Goal: Task Accomplishment & Management: Manage account settings

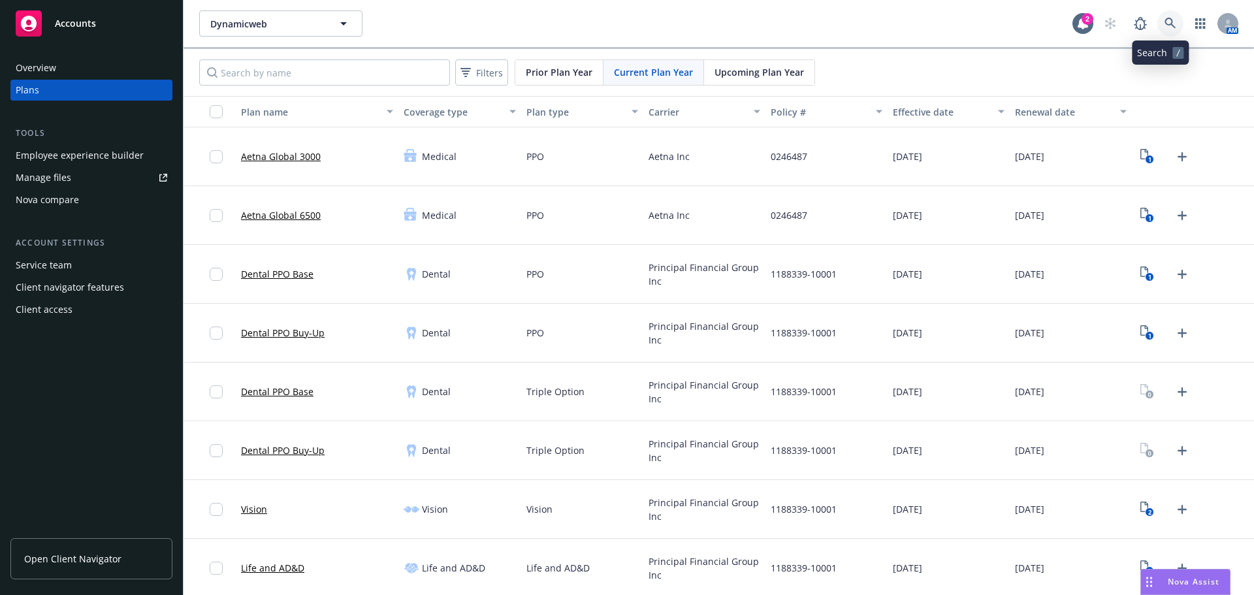
click at [1164, 19] on icon at bounding box center [1169, 23] width 11 height 11
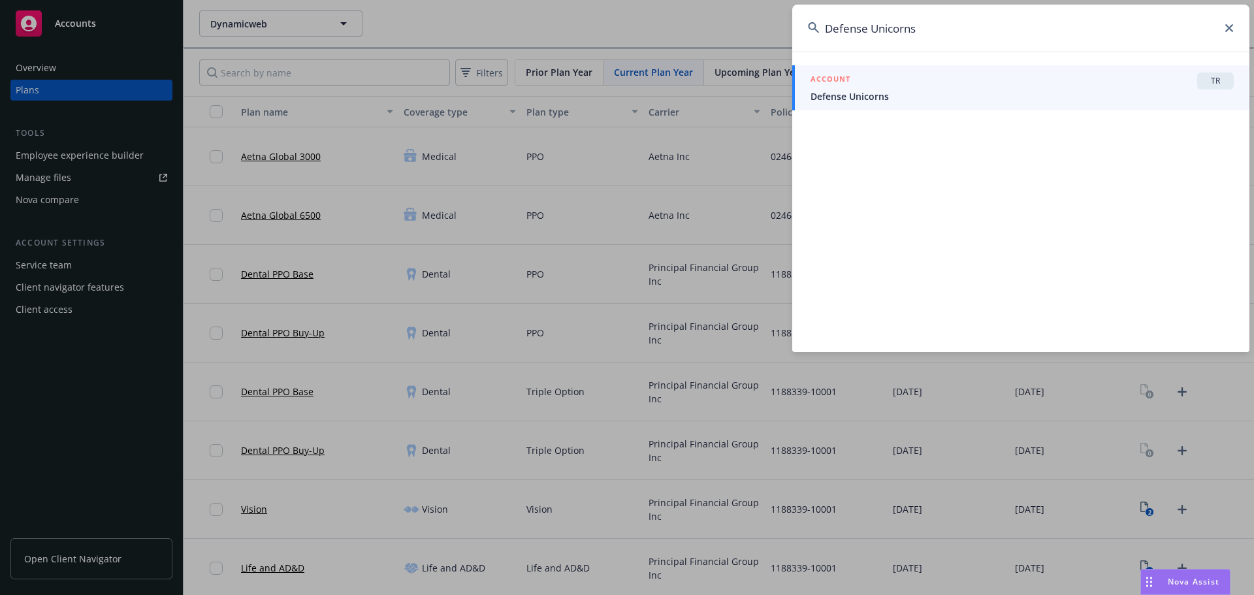
type input "Defense Unicorns"
click at [929, 97] on span "Defense Unicorns" at bounding box center [1021, 96] width 423 height 14
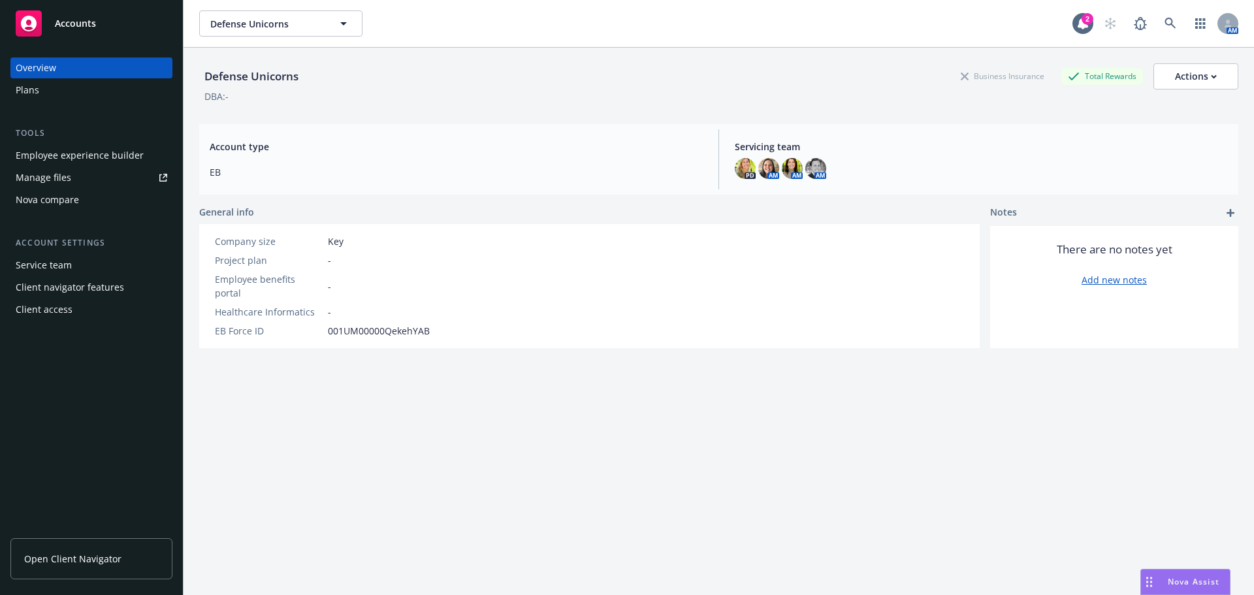
click at [84, 87] on div "Plans" at bounding box center [91, 90] width 151 height 21
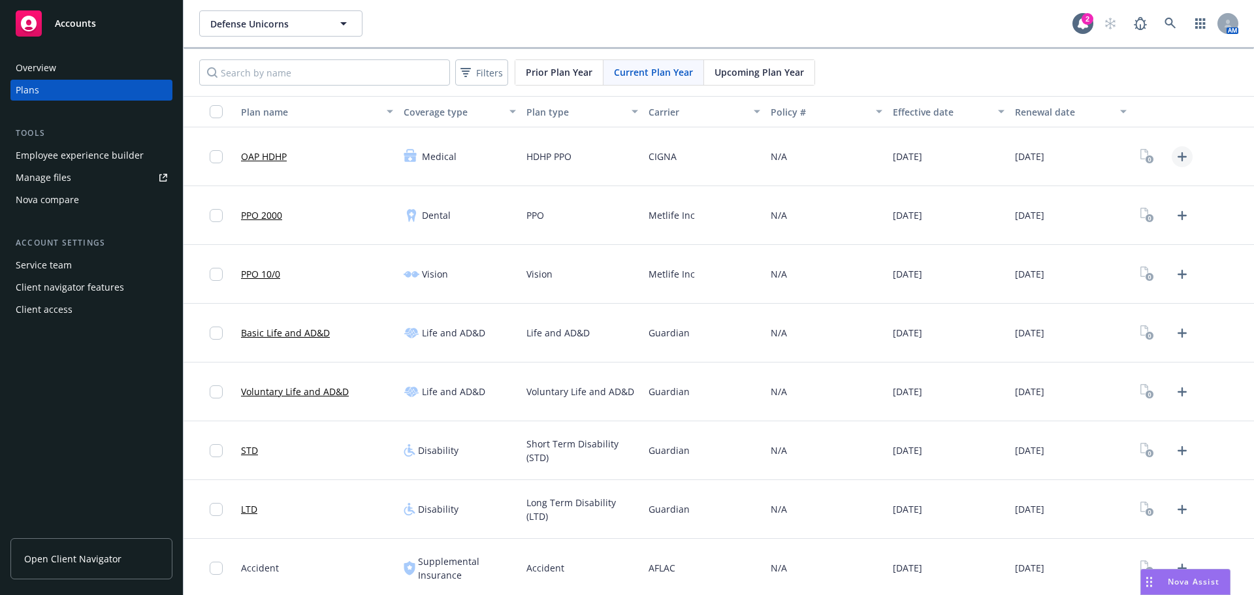
click at [1175, 155] on icon "Upload Plan Documents" at bounding box center [1182, 157] width 16 height 16
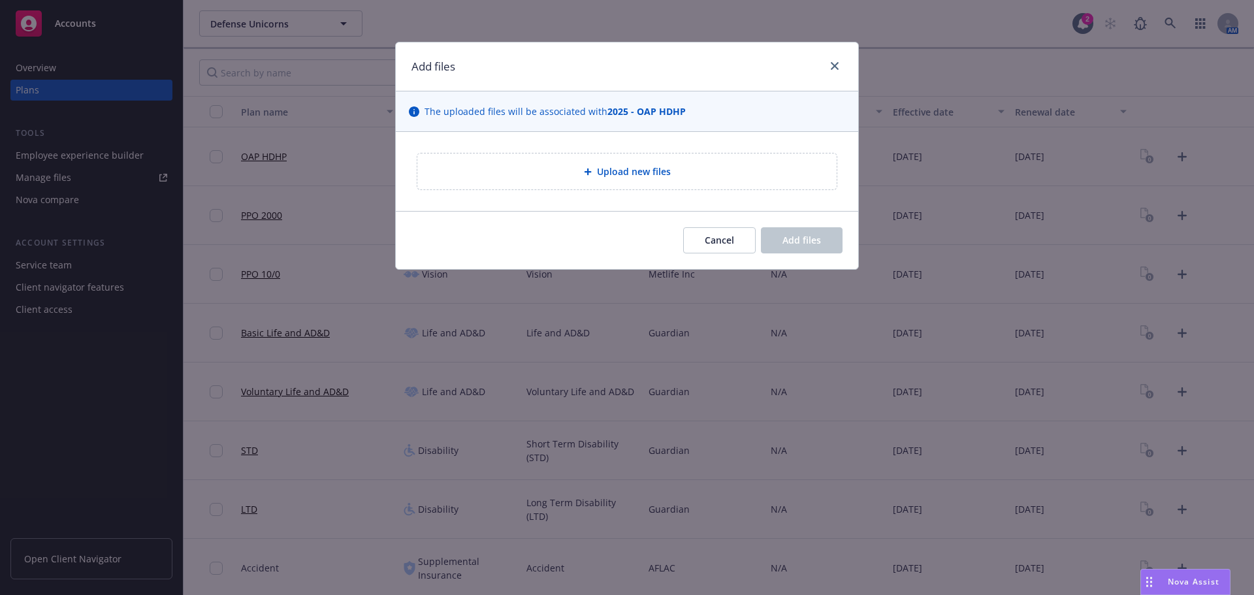
click at [550, 180] on div "Upload new files" at bounding box center [626, 171] width 419 height 36
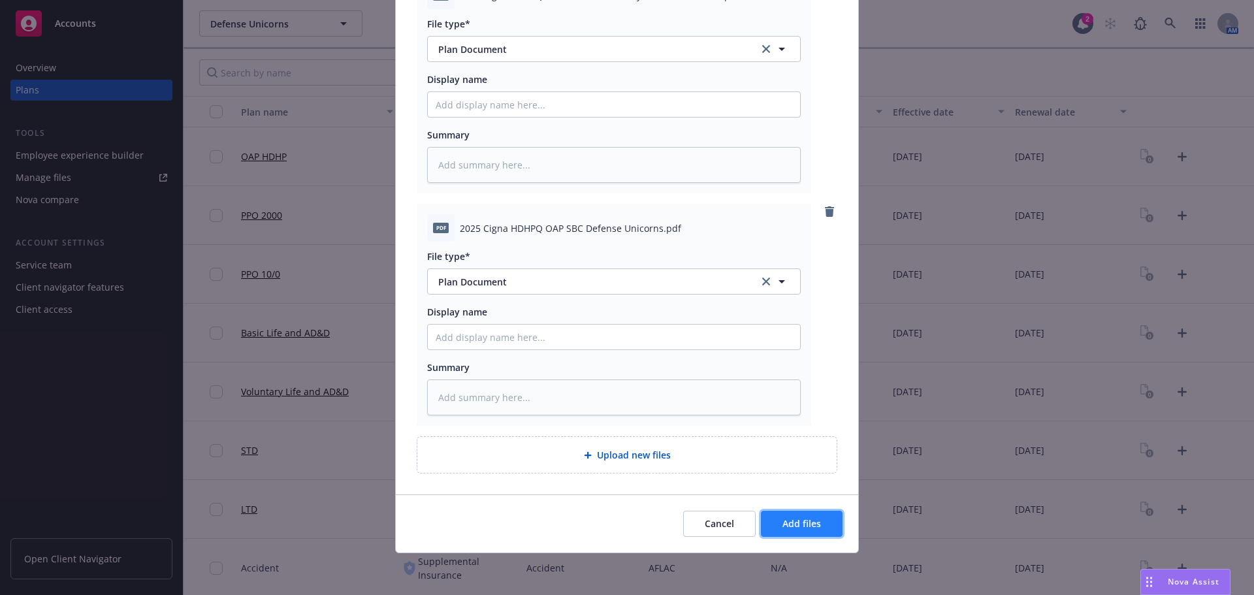
click at [816, 530] on button "Add files" at bounding box center [802, 524] width 82 height 26
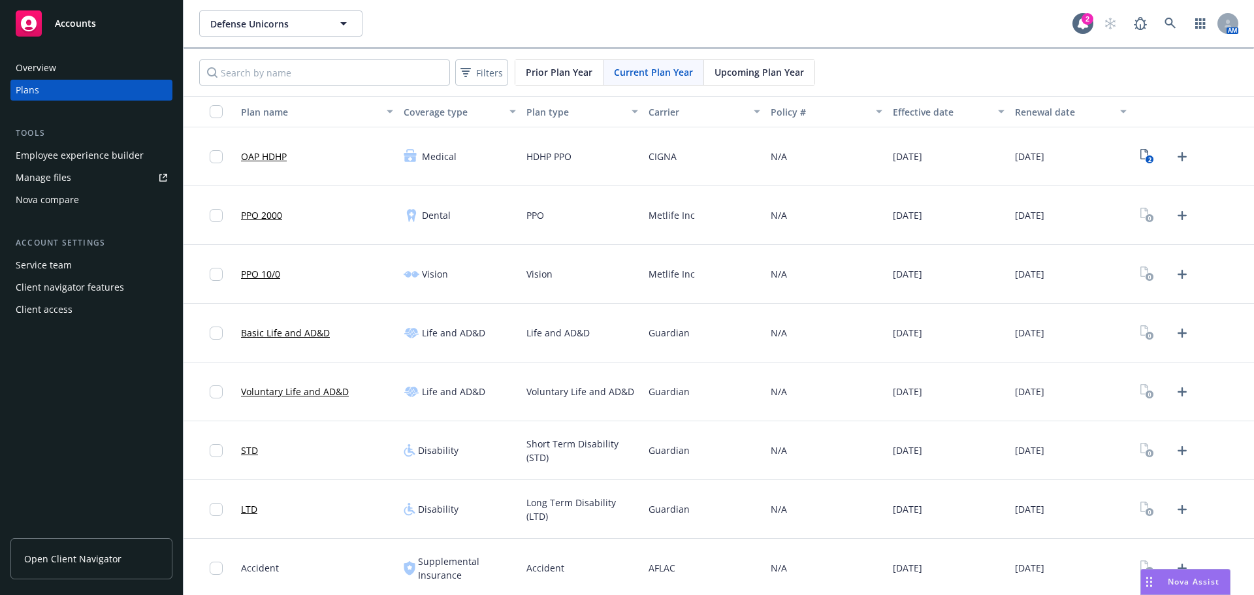
click at [1182, 210] on div at bounding box center [1165, 215] width 56 height 21
click at [1174, 214] on icon "Upload Plan Documents" at bounding box center [1182, 216] width 16 height 16
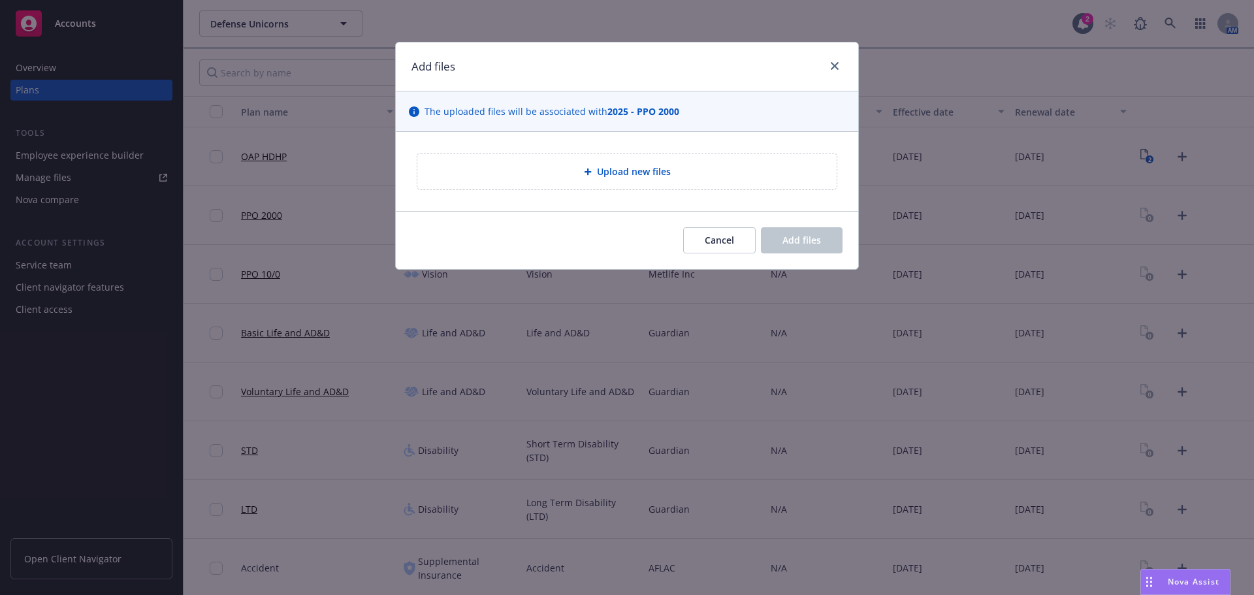
click at [650, 176] on span "Upload new files" at bounding box center [634, 172] width 74 height 14
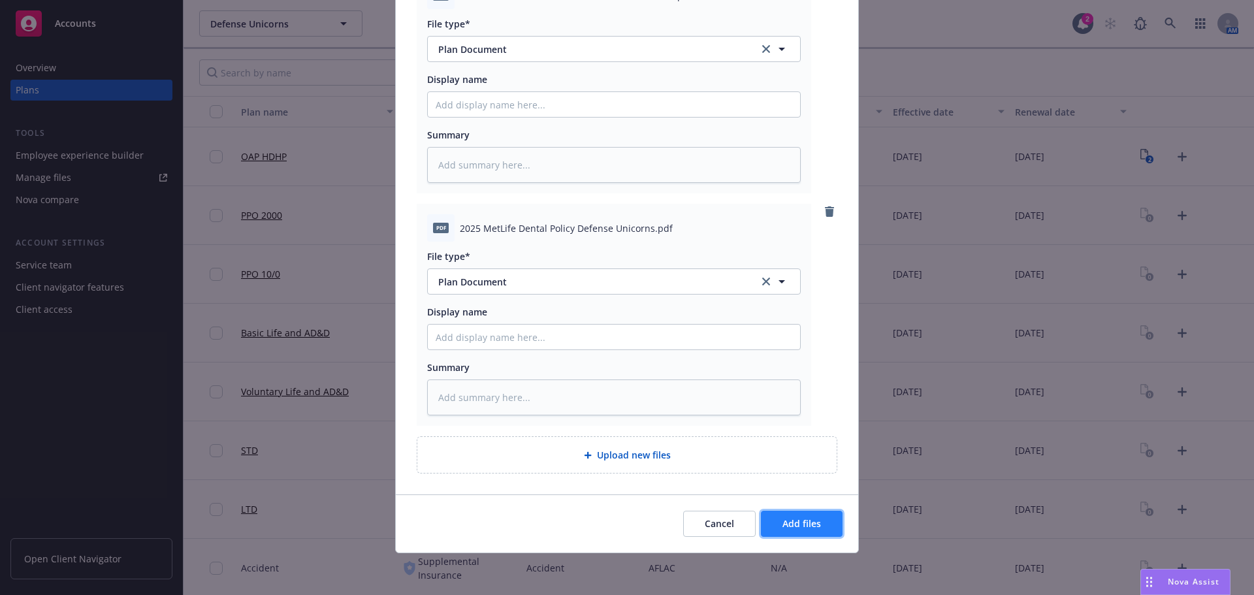
click at [817, 535] on button "Add files" at bounding box center [802, 524] width 82 height 26
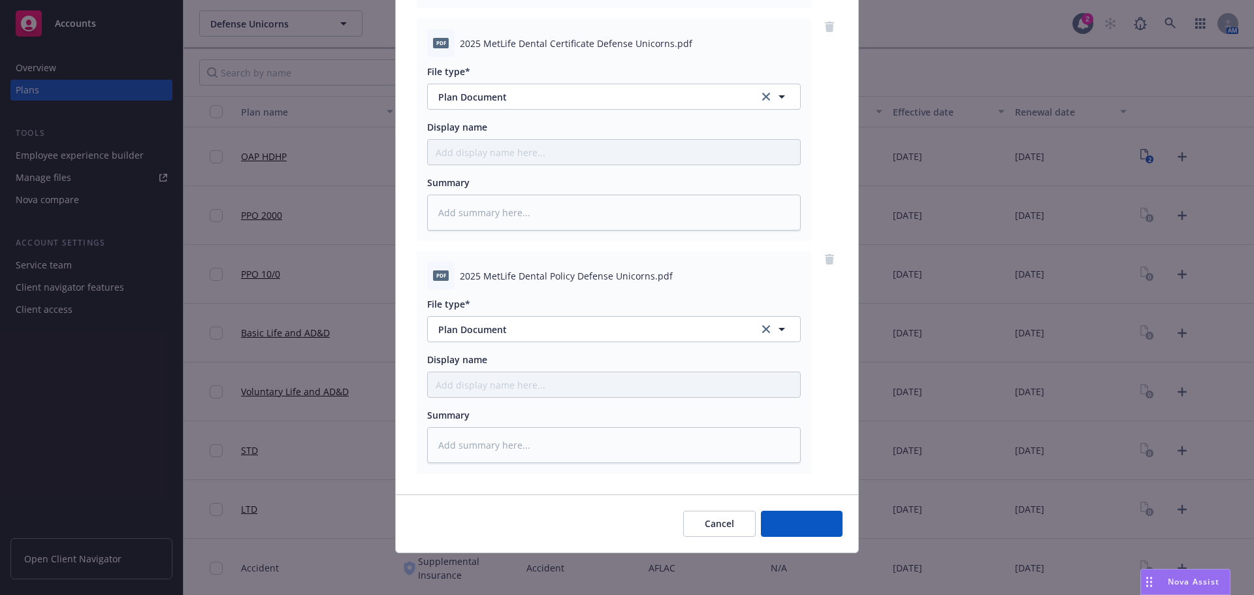
scroll to position [366, 0]
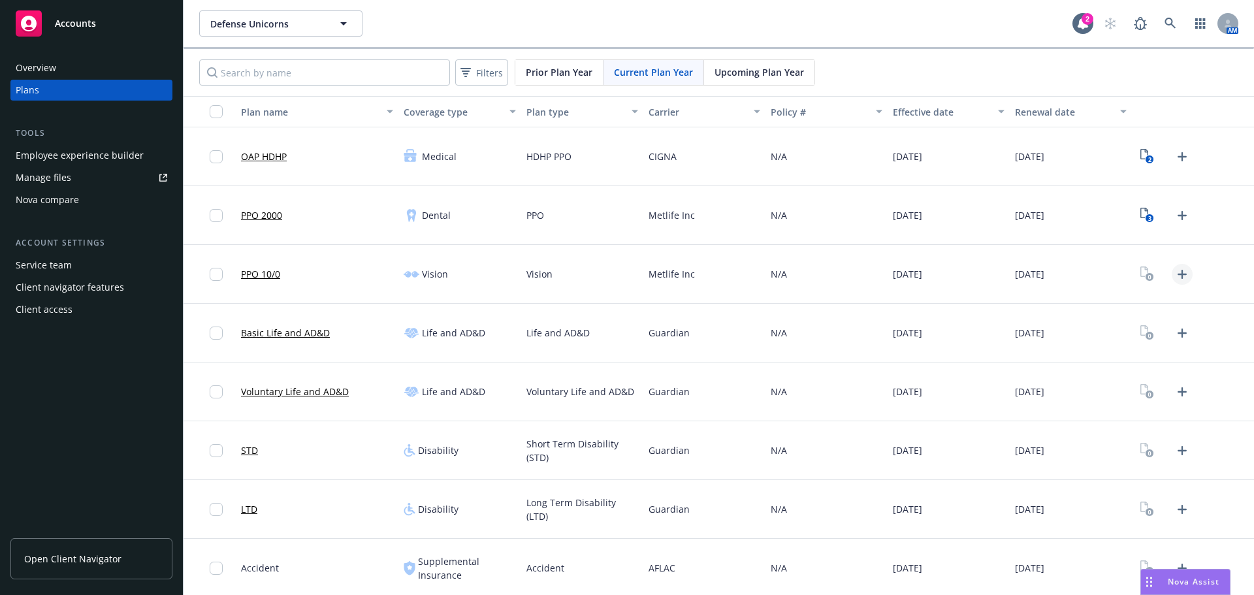
click at [1174, 268] on icon "Upload Plan Documents" at bounding box center [1182, 274] width 16 height 16
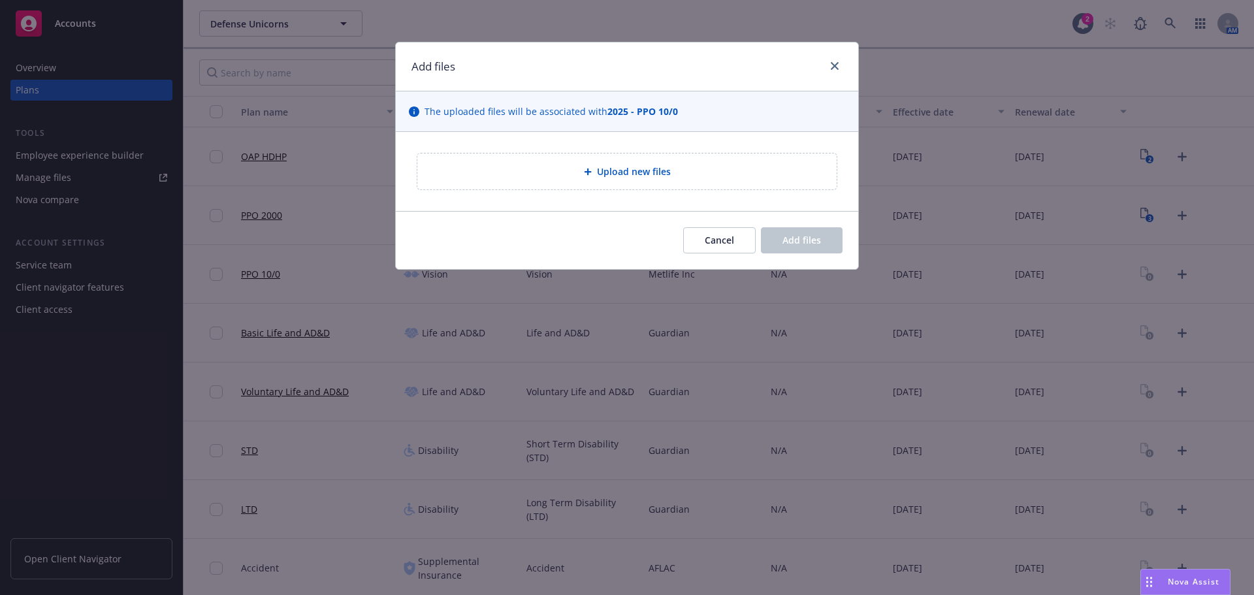
click at [677, 190] on div "Upload new files" at bounding box center [627, 171] width 421 height 37
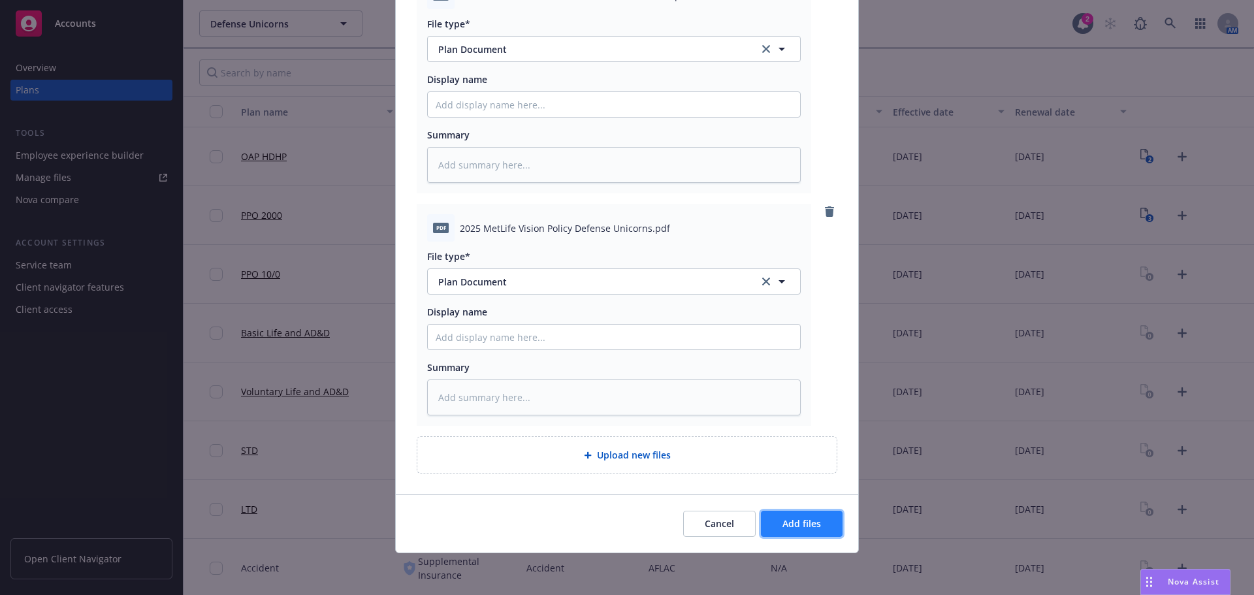
click at [807, 524] on span "Add files" at bounding box center [801, 523] width 39 height 12
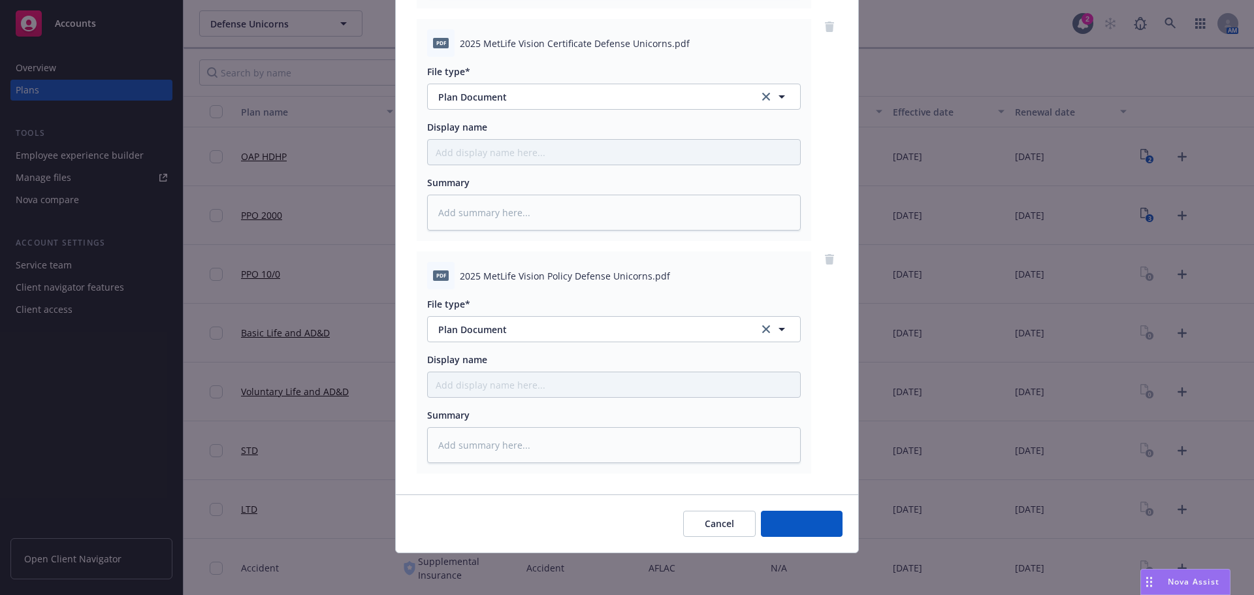
scroll to position [366, 0]
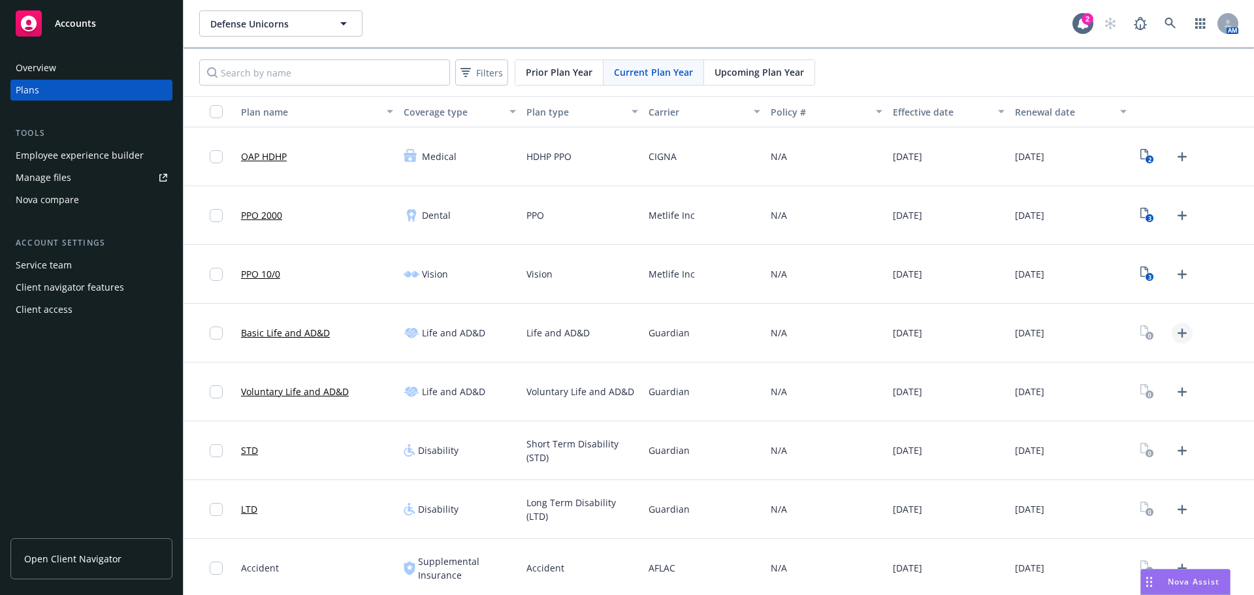
click at [1174, 330] on icon "Upload Plan Documents" at bounding box center [1182, 333] width 16 height 16
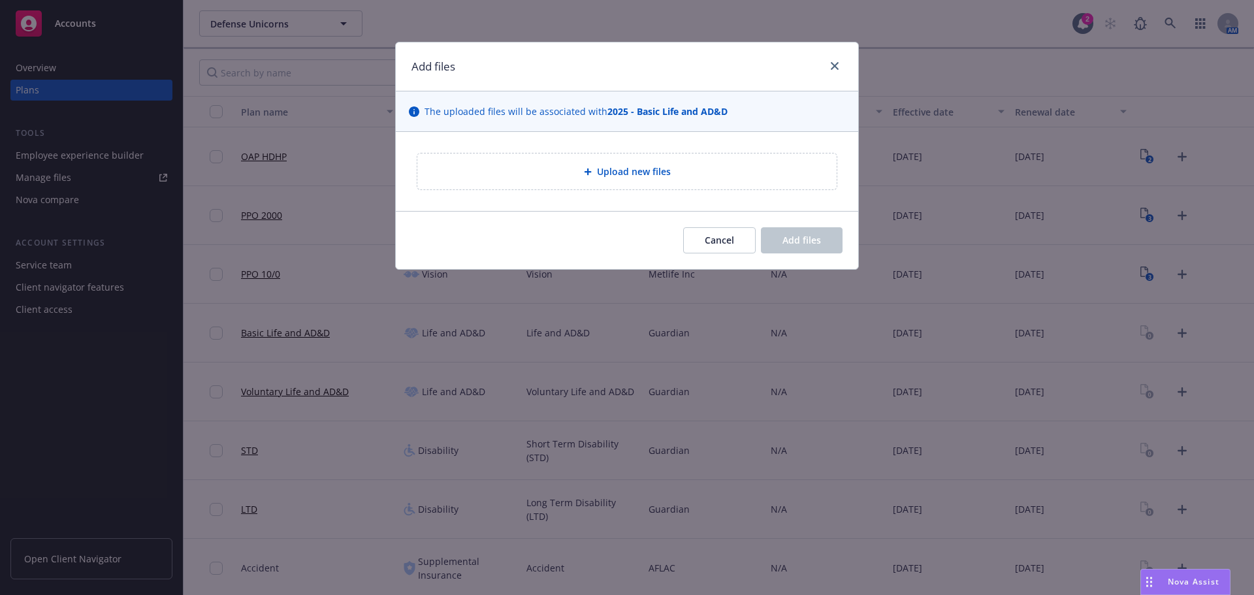
click at [548, 185] on div "Upload new files" at bounding box center [626, 171] width 419 height 36
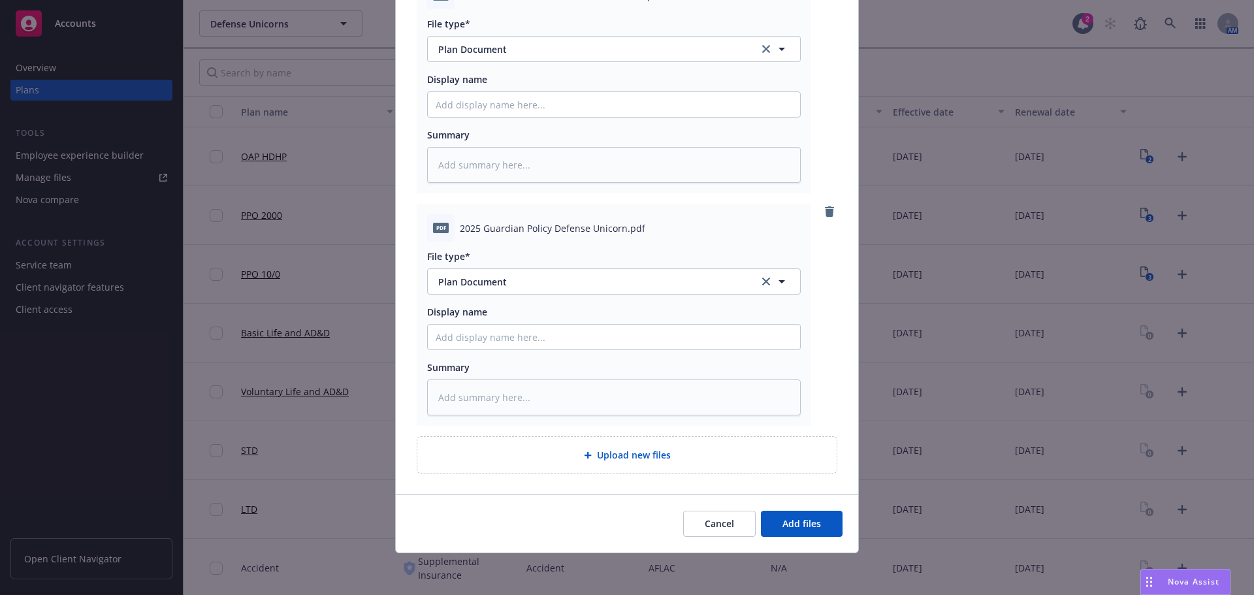
click at [806, 563] on div "Add files The uploaded files will be associated with 2025 - Basic Life and AD&D…" at bounding box center [627, 297] width 1254 height 595
click at [806, 528] on span "Add files" at bounding box center [801, 523] width 39 height 12
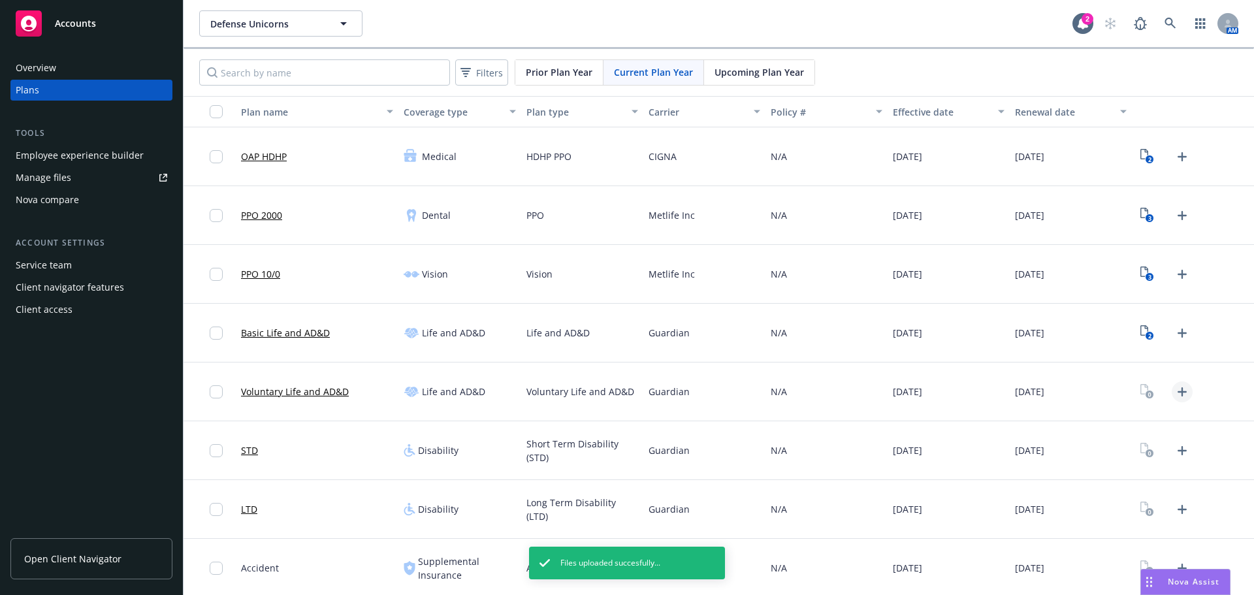
click at [1176, 392] on icon "Upload Plan Documents" at bounding box center [1182, 392] width 16 height 16
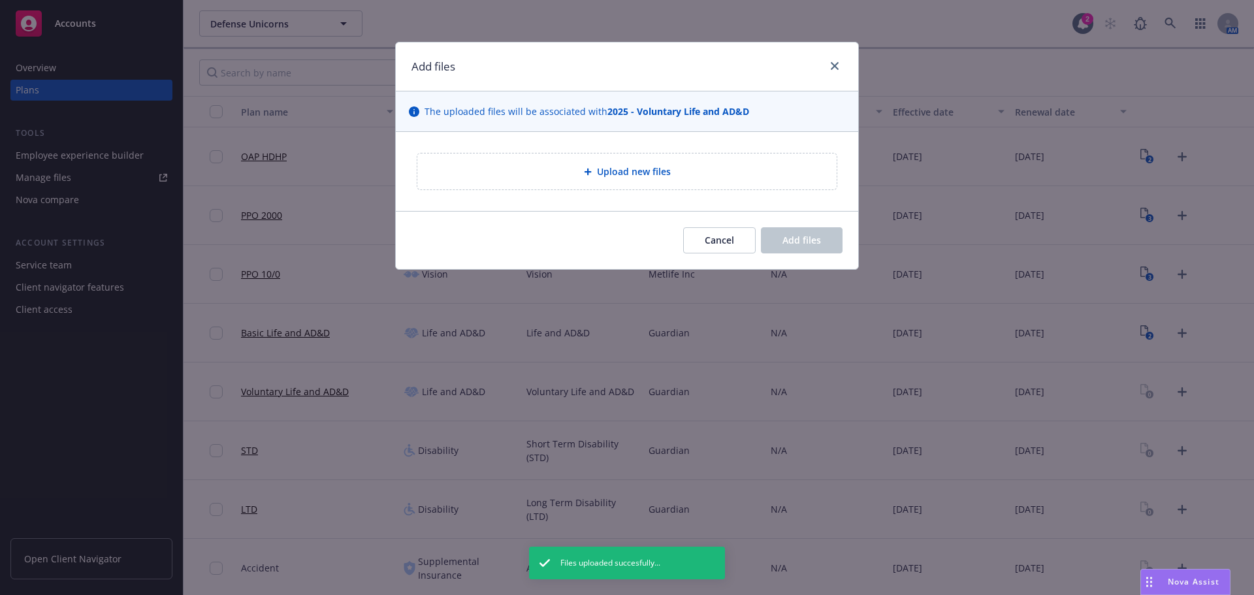
click at [550, 178] on div "Upload new files" at bounding box center [627, 171] width 398 height 15
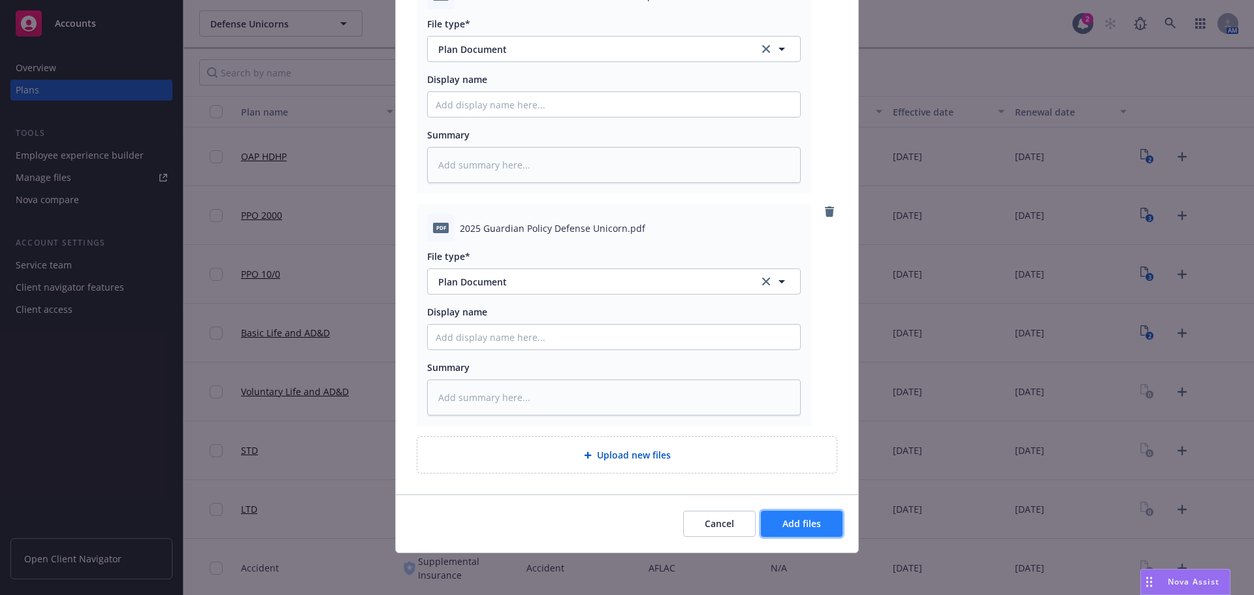
click at [816, 522] on span "Add files" at bounding box center [801, 523] width 39 height 12
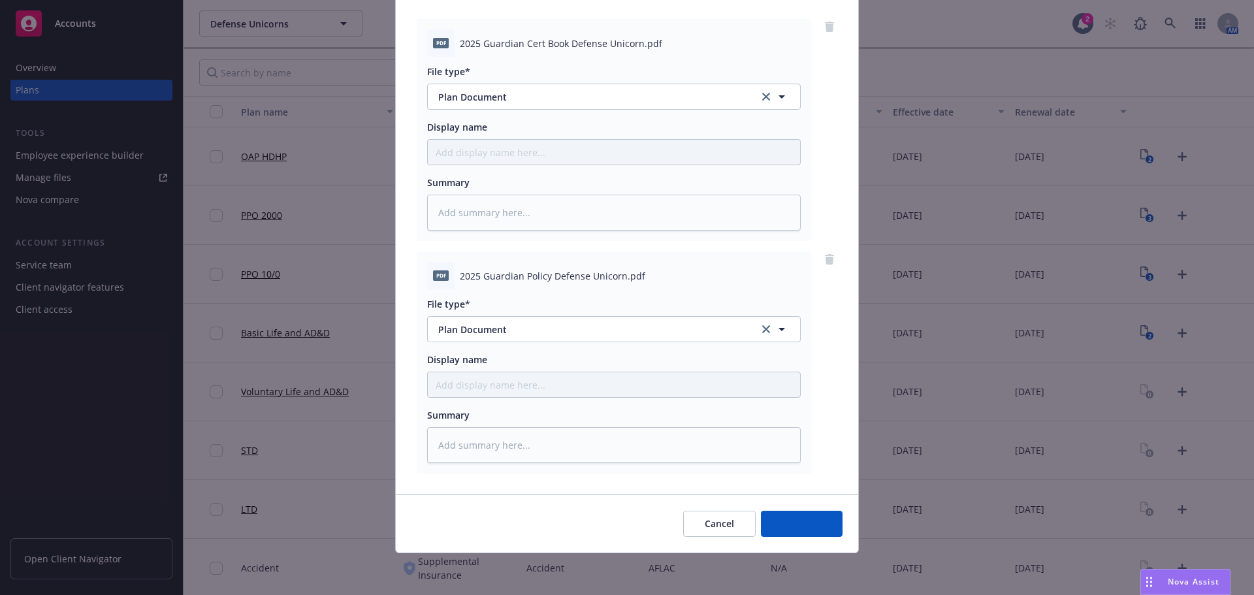
scroll to position [134, 0]
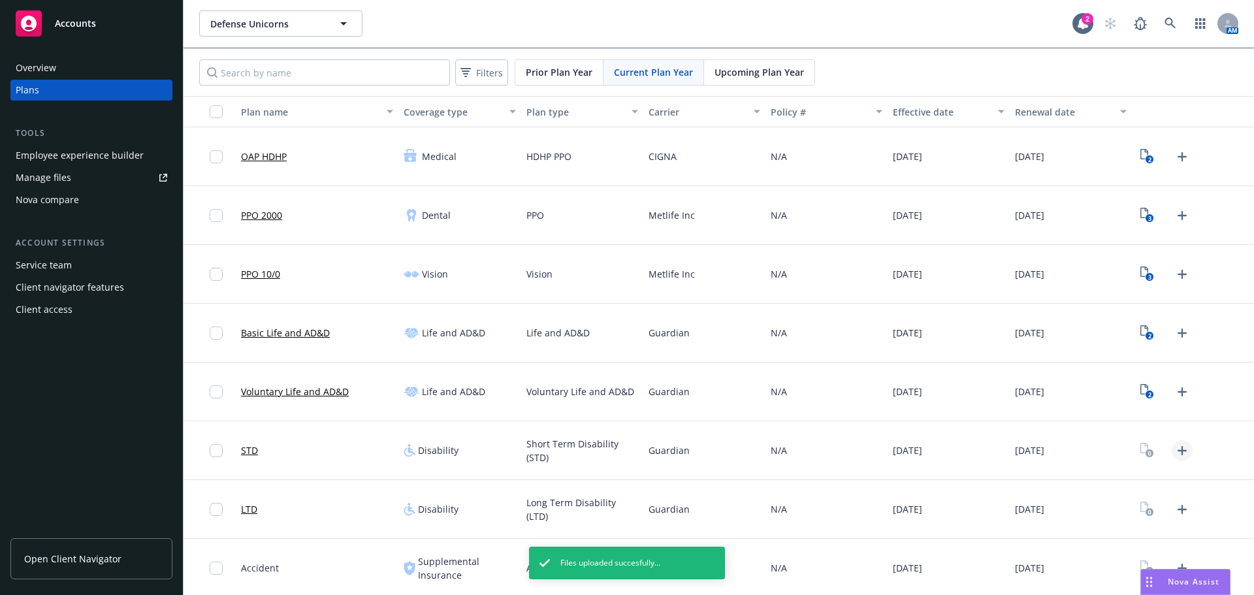
click at [1177, 454] on icon "Upload Plan Documents" at bounding box center [1182, 451] width 16 height 16
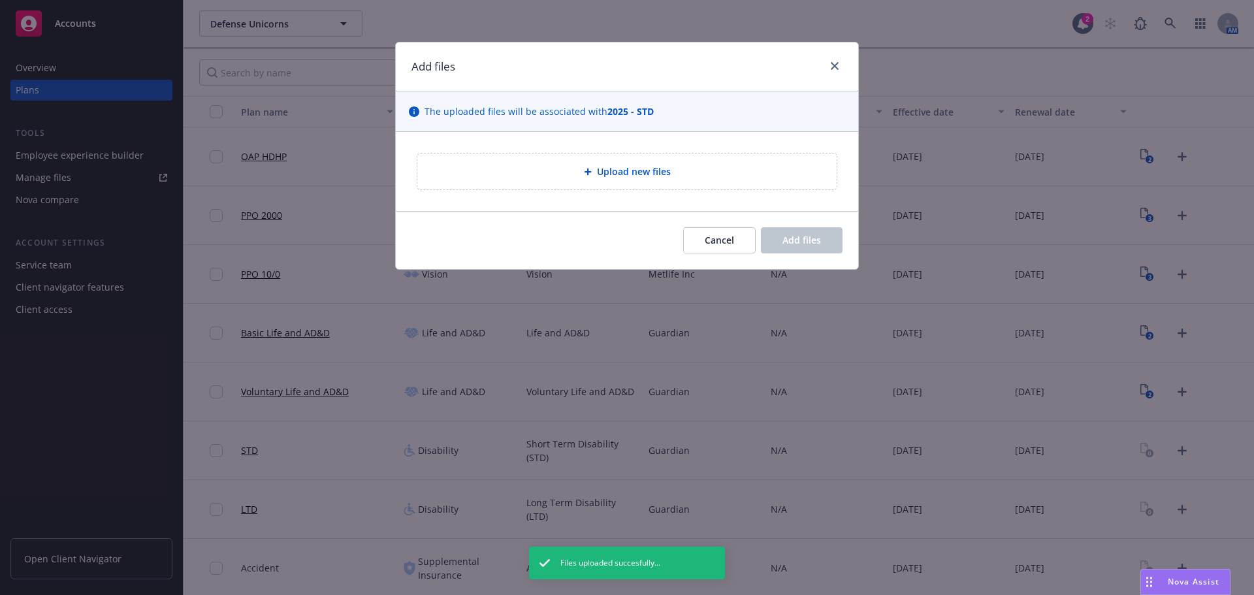
click at [620, 178] on span "Upload new files" at bounding box center [634, 172] width 74 height 14
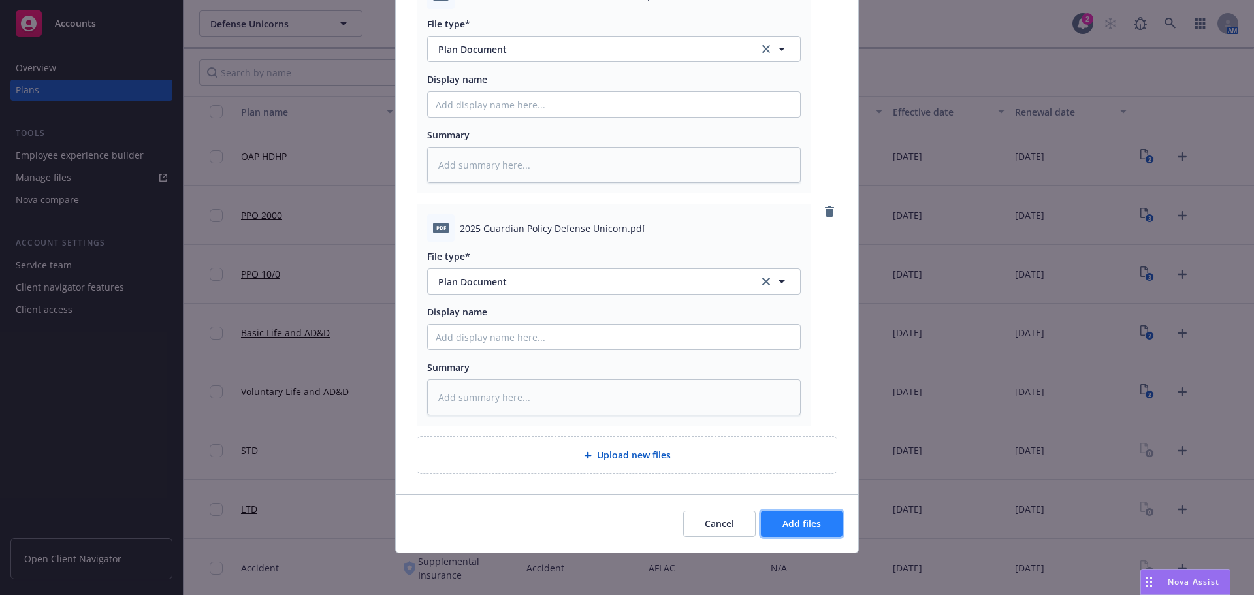
click at [829, 525] on button "Add files" at bounding box center [802, 524] width 82 height 26
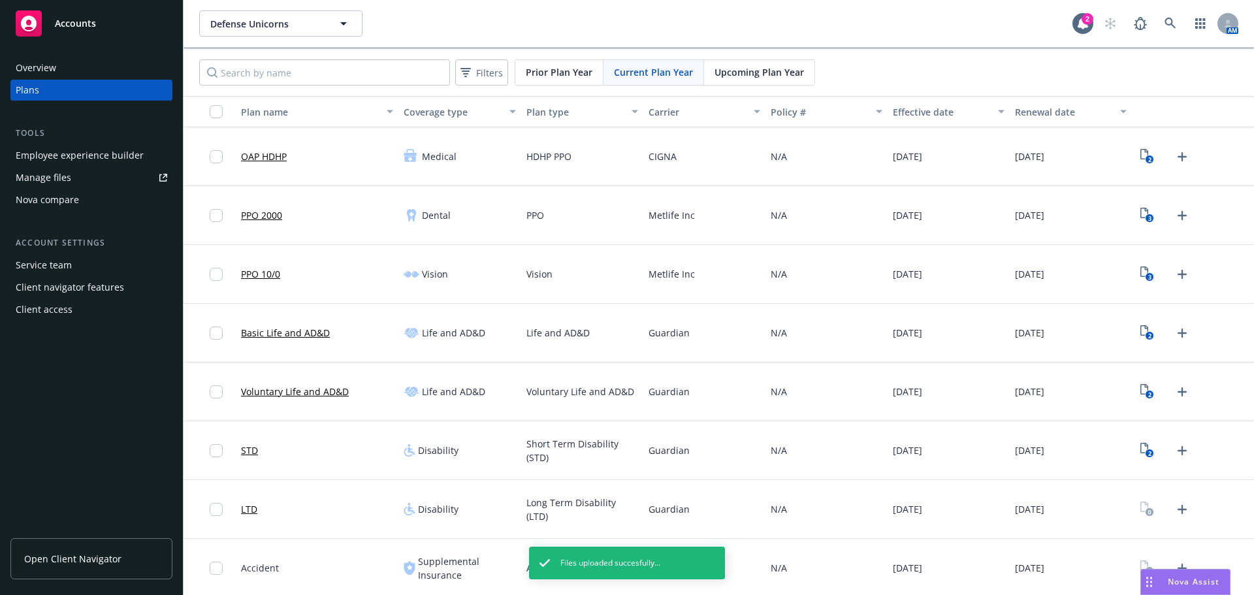
click at [1177, 509] on icon "Upload Plan Documents" at bounding box center [1181, 509] width 9 height 9
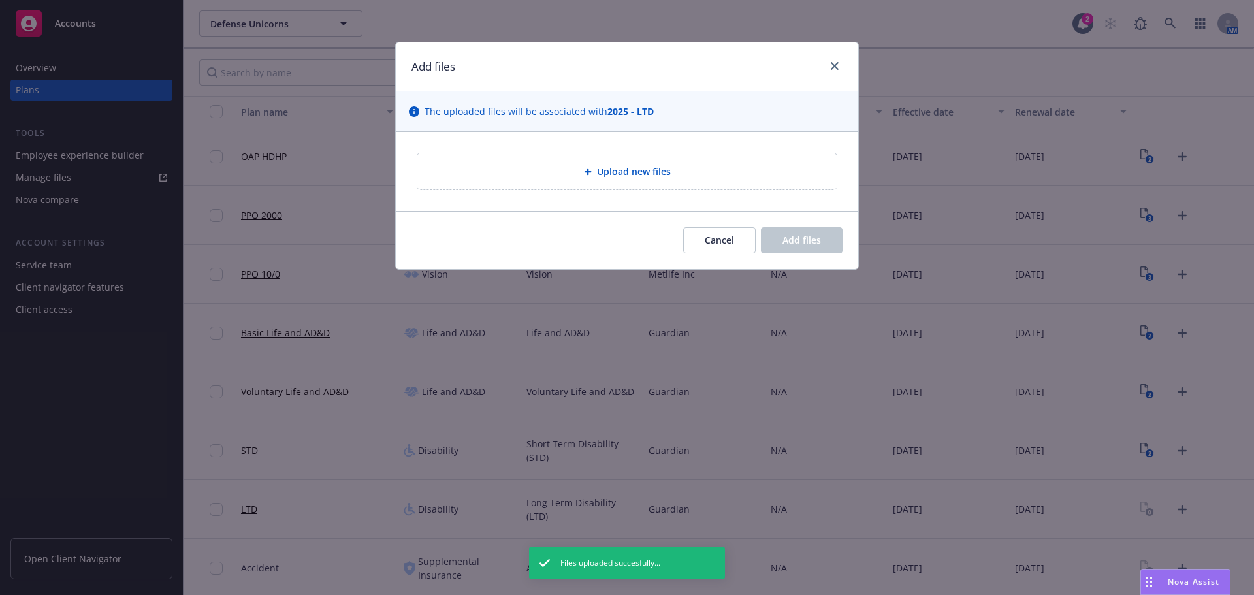
click at [620, 180] on div "Upload new files" at bounding box center [626, 171] width 419 height 36
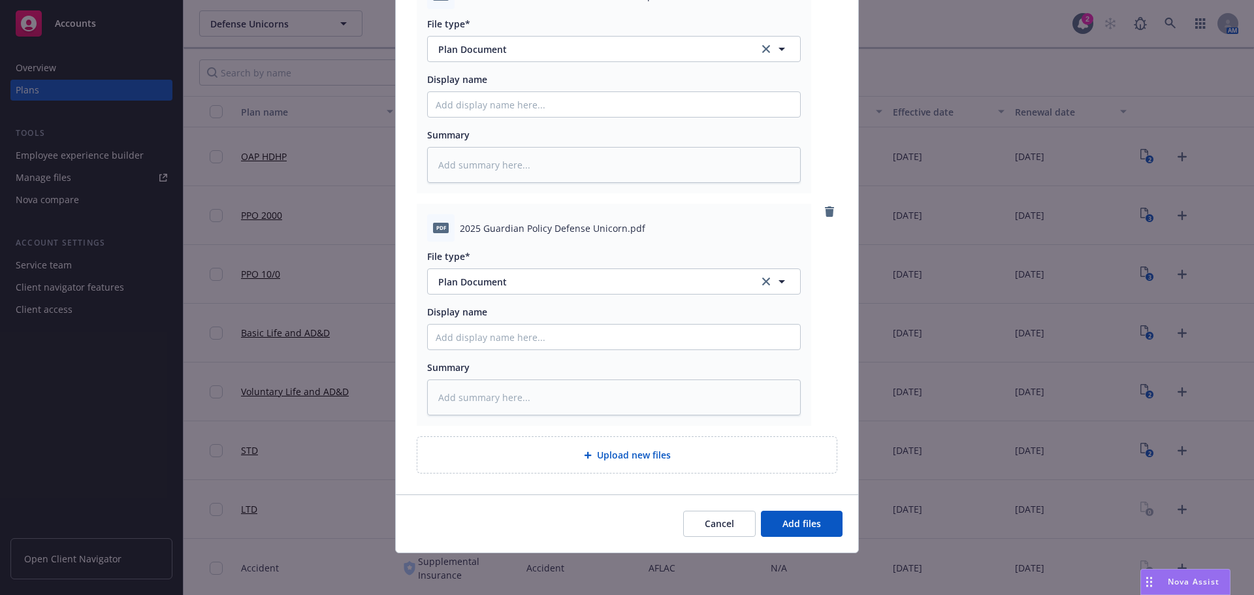
click at [782, 507] on div "Cancel Add files" at bounding box center [627, 523] width 462 height 58
click at [786, 517] on span "Add files" at bounding box center [801, 523] width 39 height 12
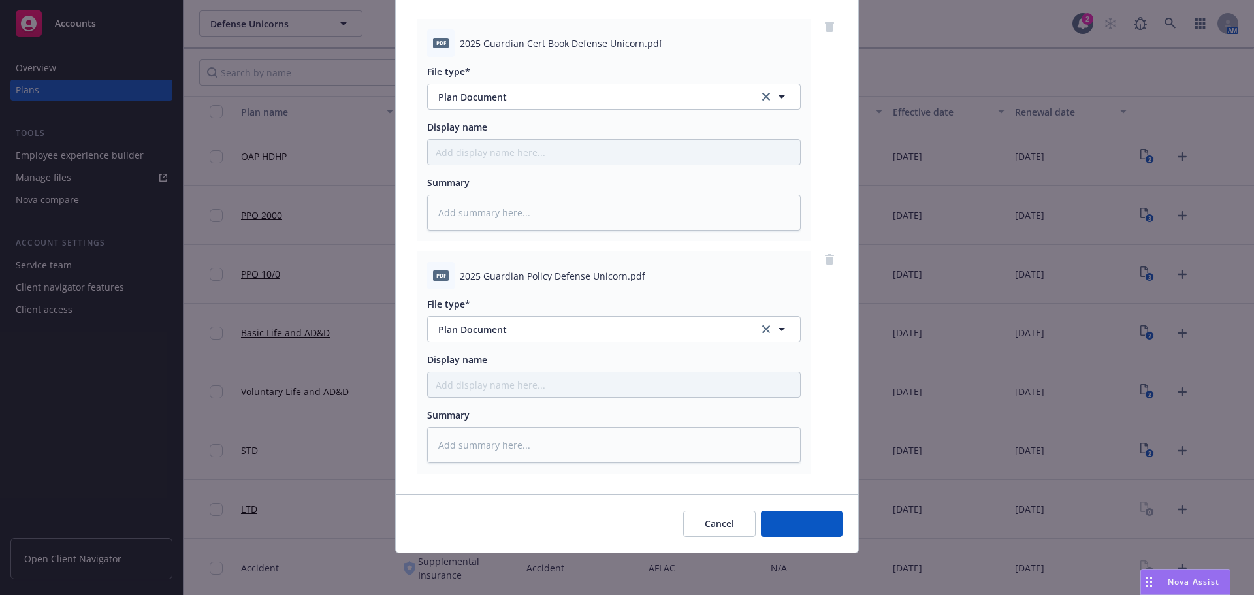
scroll to position [134, 0]
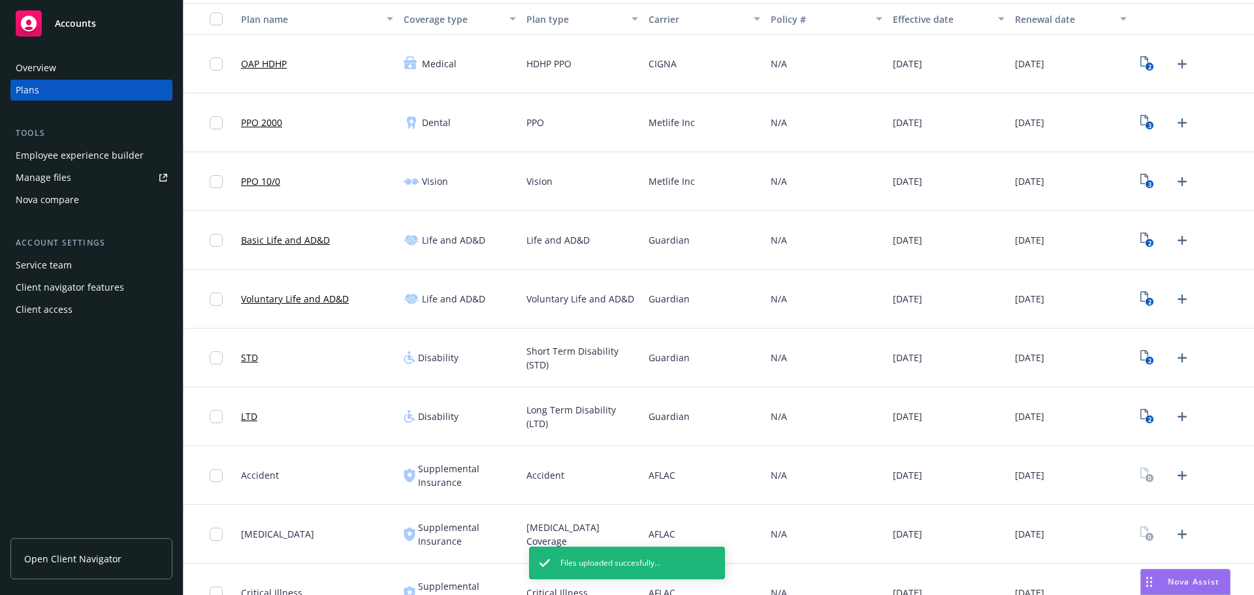
scroll to position [179, 0]
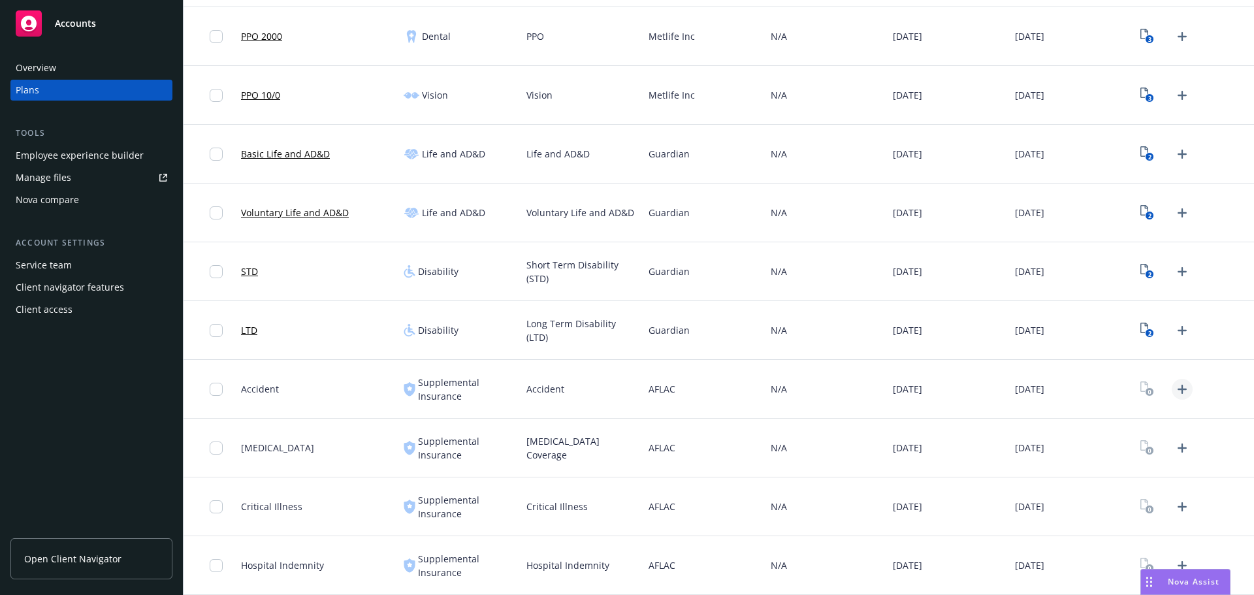
click at [1175, 395] on icon "Upload Plan Documents" at bounding box center [1182, 389] width 16 height 16
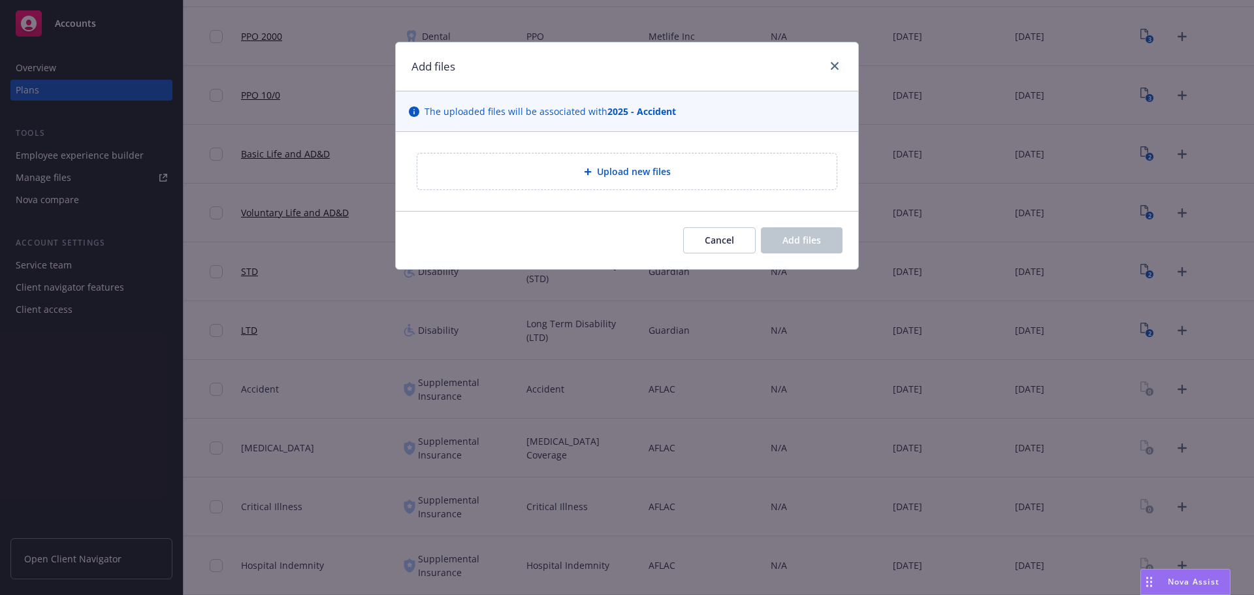
click at [645, 172] on span "Upload new files" at bounding box center [634, 172] width 74 height 14
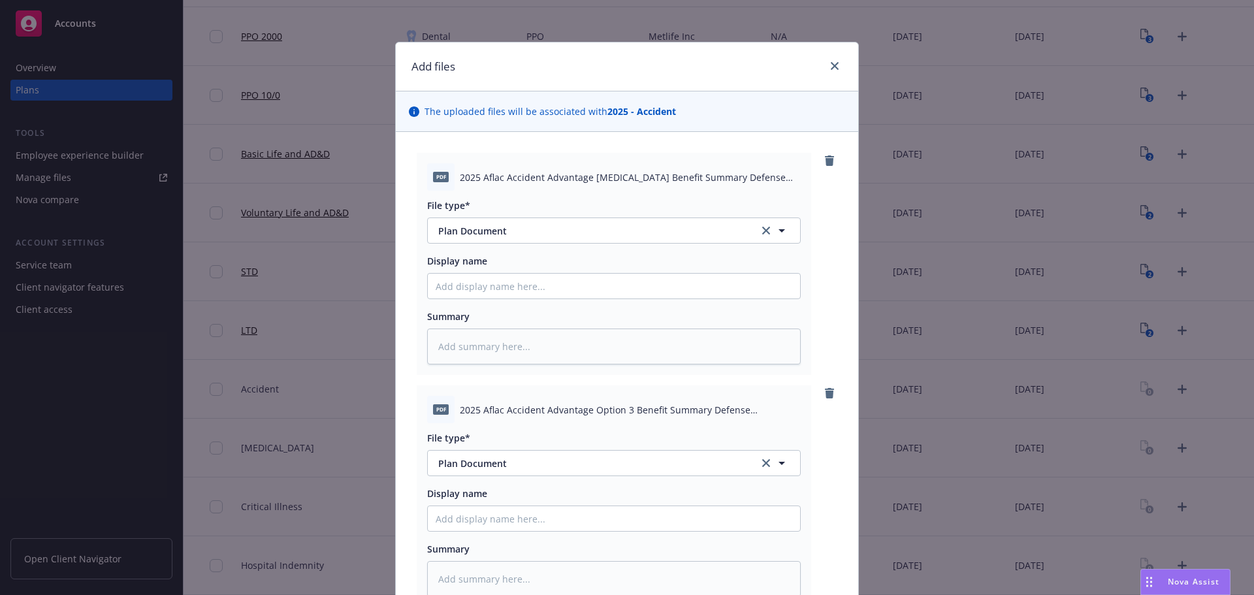
scroll to position [182, 0]
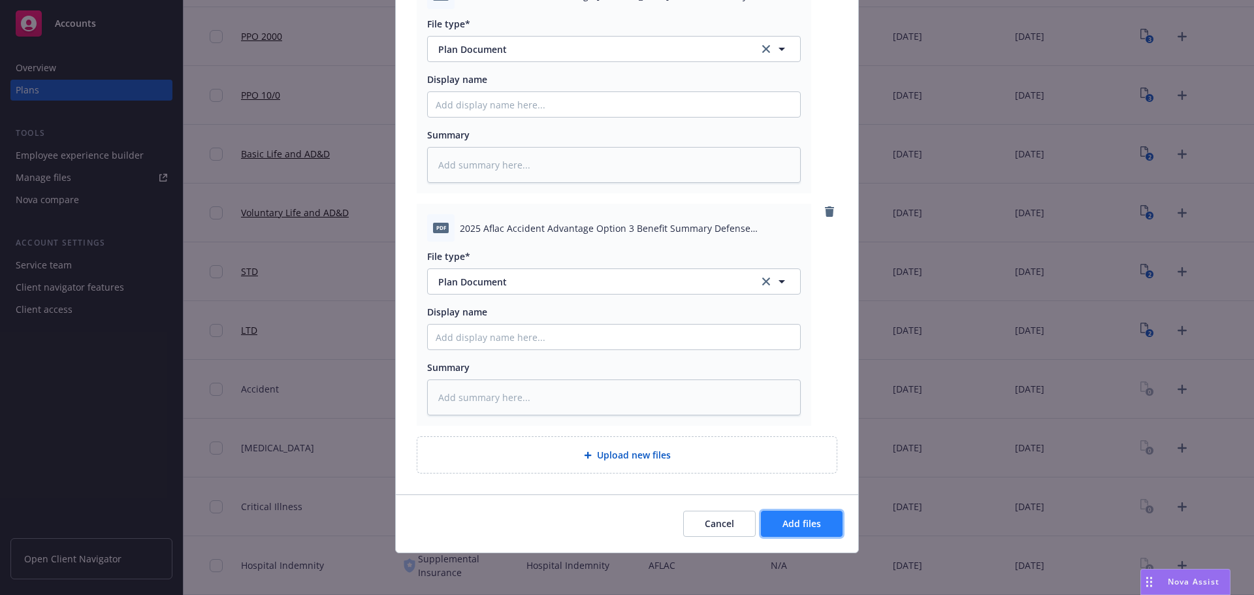
click at [803, 518] on span "Add files" at bounding box center [801, 523] width 39 height 12
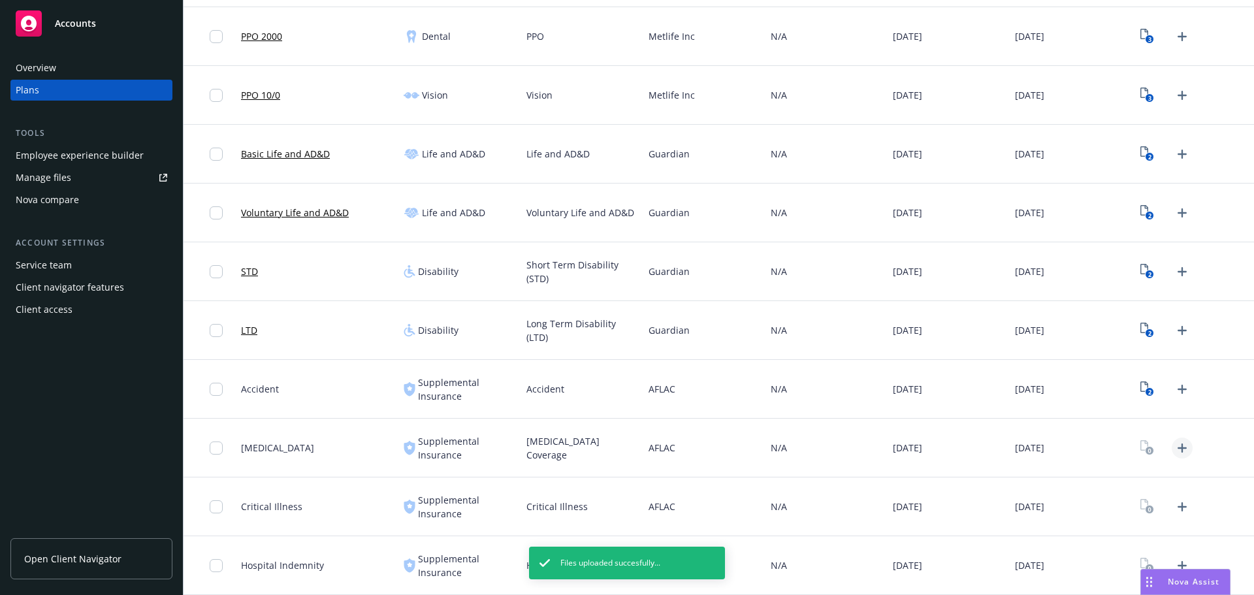
click at [1174, 443] on icon "Upload Plan Documents" at bounding box center [1182, 448] width 16 height 16
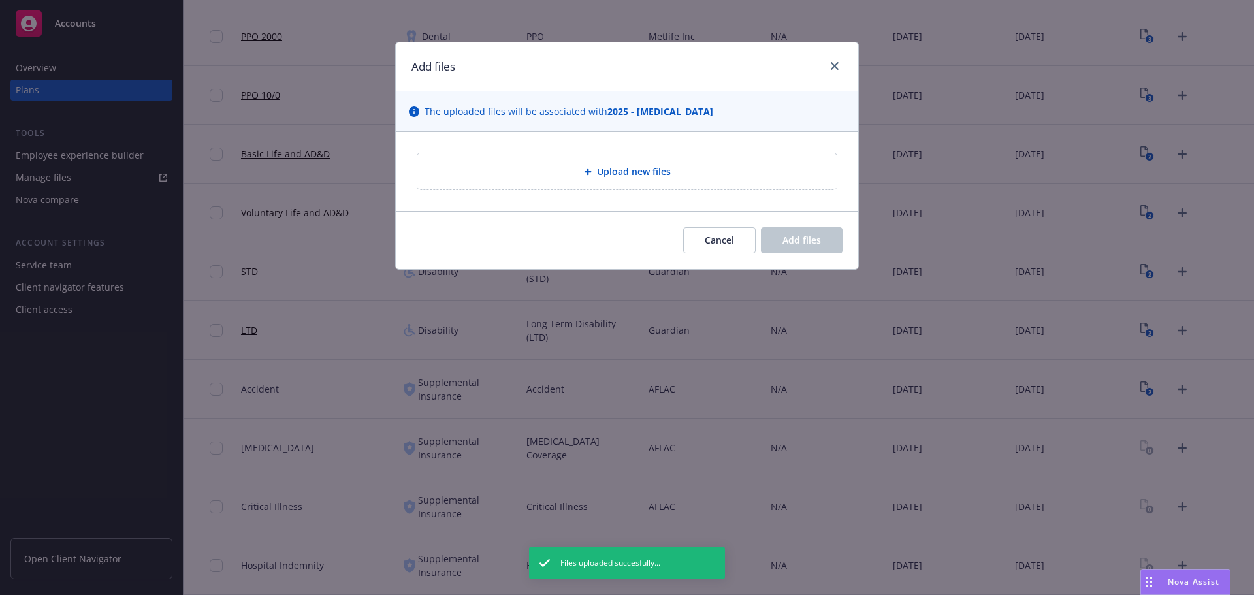
click at [643, 174] on span "Upload new files" at bounding box center [634, 172] width 74 height 14
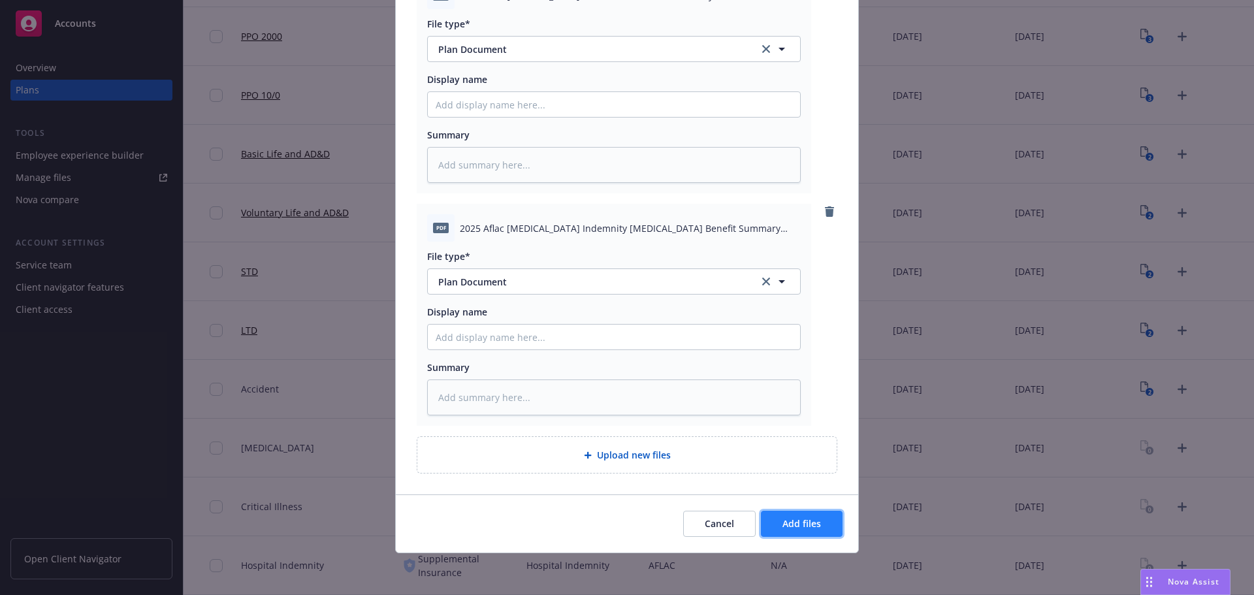
click at [791, 517] on button "Add files" at bounding box center [802, 524] width 82 height 26
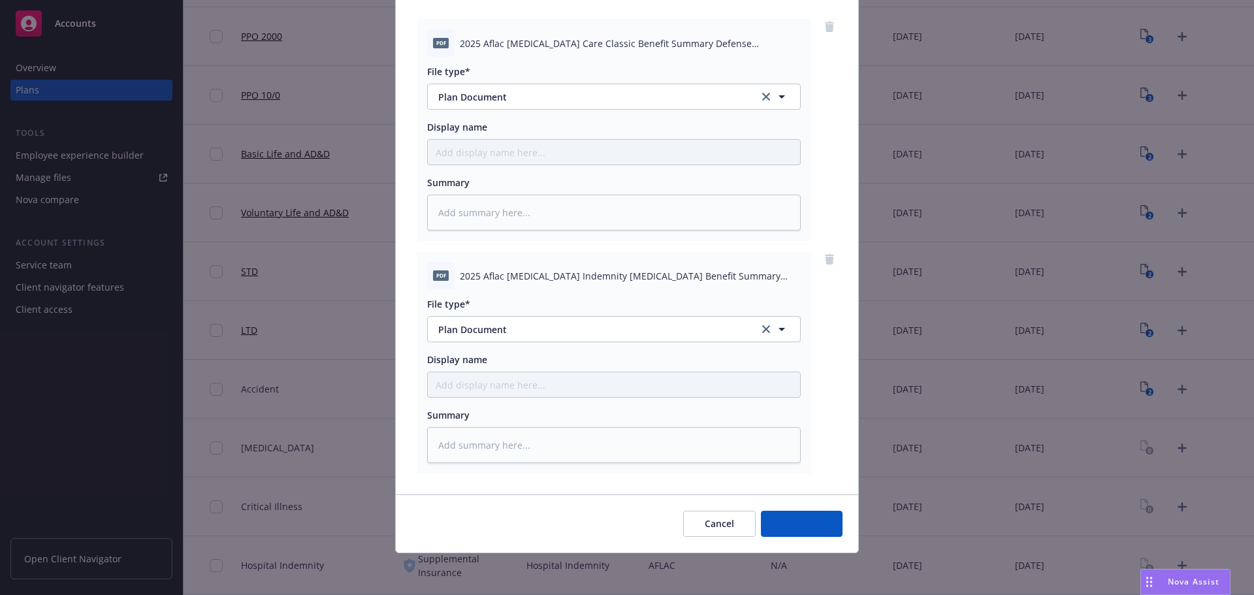
scroll to position [134, 0]
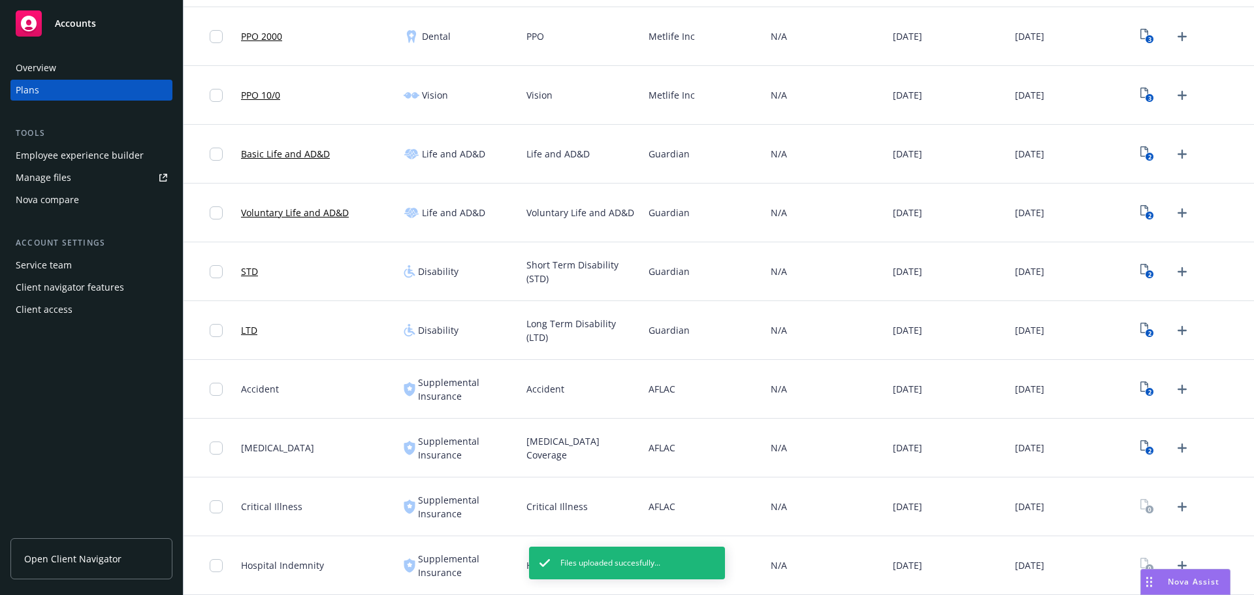
click at [1137, 456] on div "2" at bounding box center [1165, 448] width 56 height 21
click at [1145, 449] on rect "View Plan Documents" at bounding box center [1149, 451] width 8 height 8
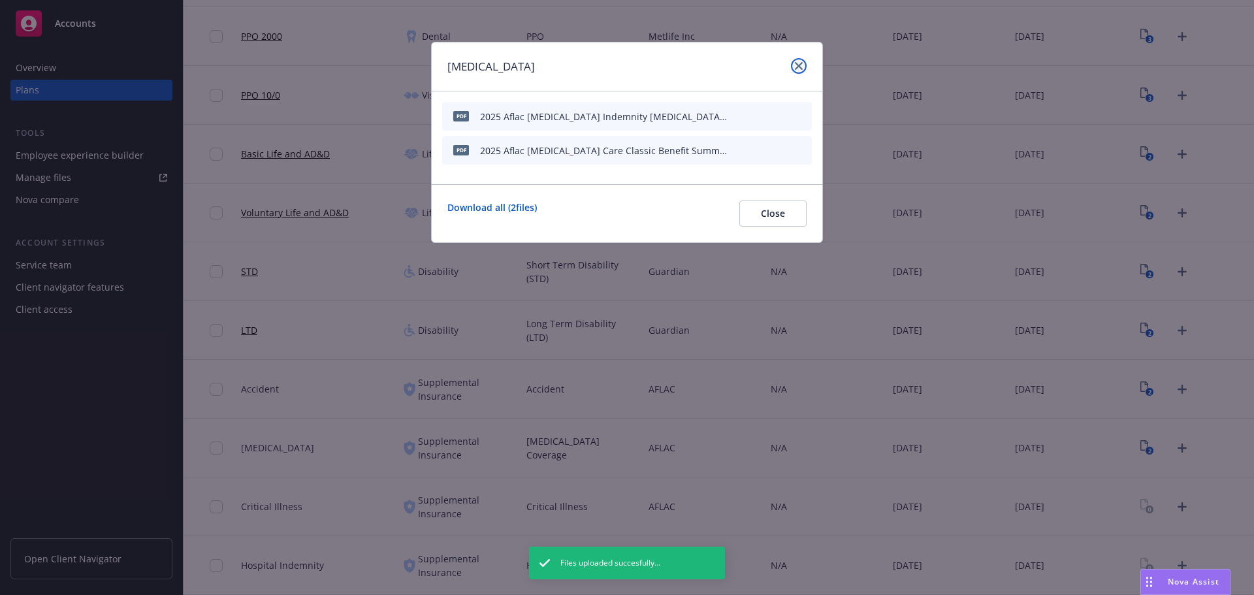
click at [798, 61] on link "close" at bounding box center [799, 66] width 16 height 16
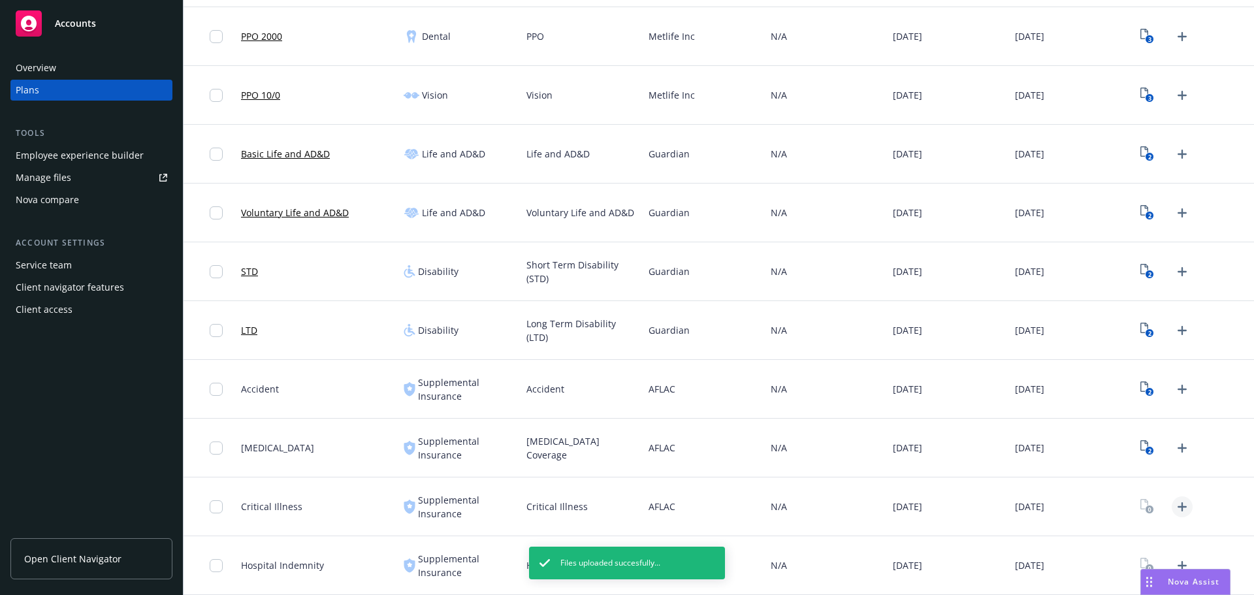
click at [1174, 504] on icon "Upload Plan Documents" at bounding box center [1182, 507] width 16 height 16
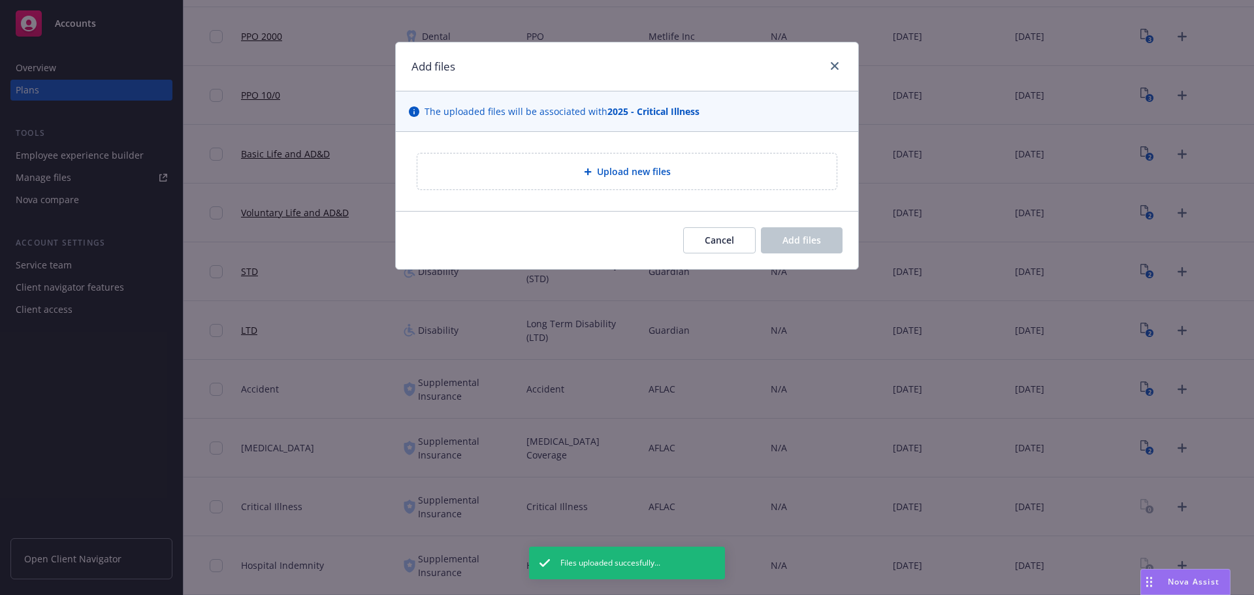
click at [610, 183] on div "Upload new files" at bounding box center [626, 171] width 419 height 36
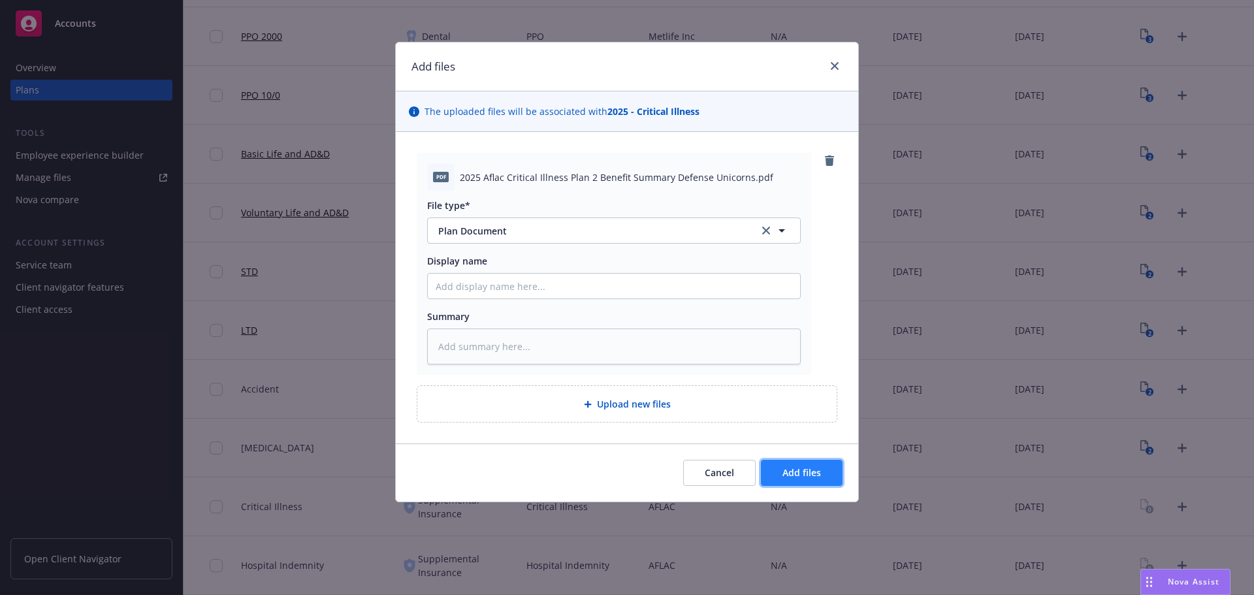
click at [774, 481] on button "Add files" at bounding box center [802, 473] width 82 height 26
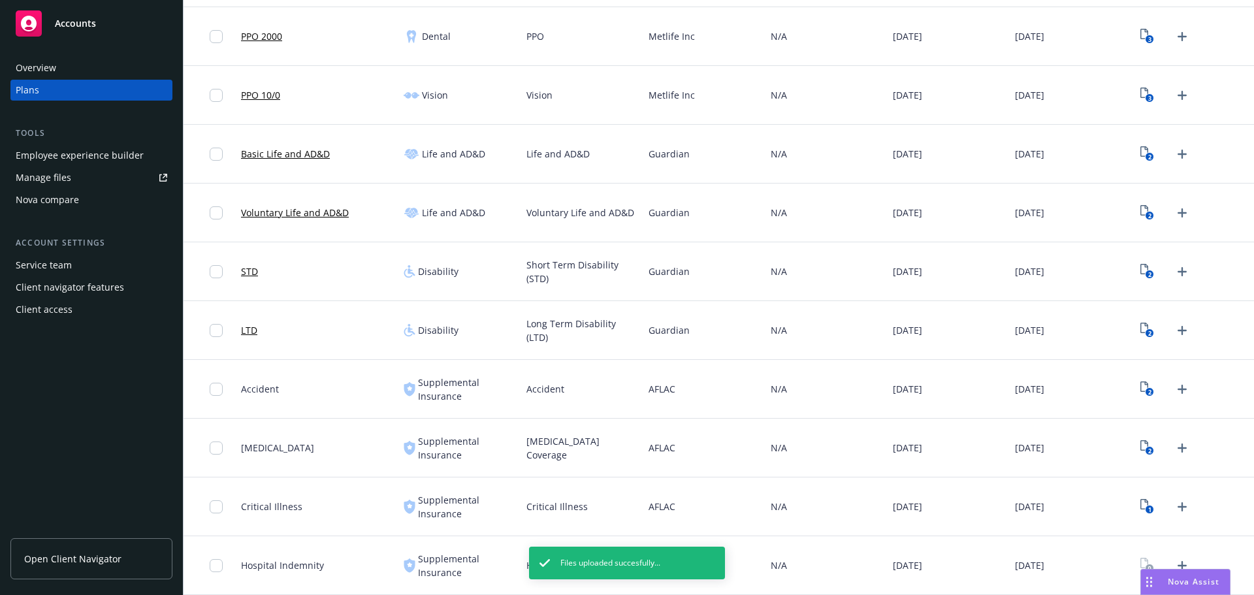
click at [1175, 560] on icon "Upload Plan Documents" at bounding box center [1182, 566] width 16 height 16
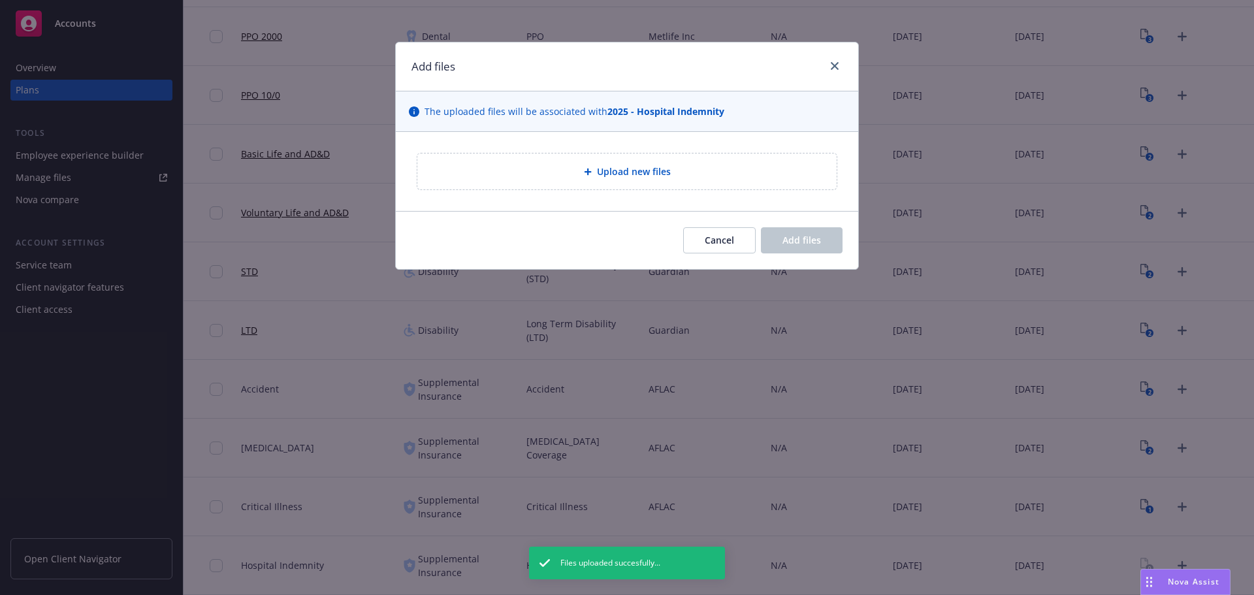
click at [780, 184] on div "Upload new files" at bounding box center [626, 171] width 419 height 36
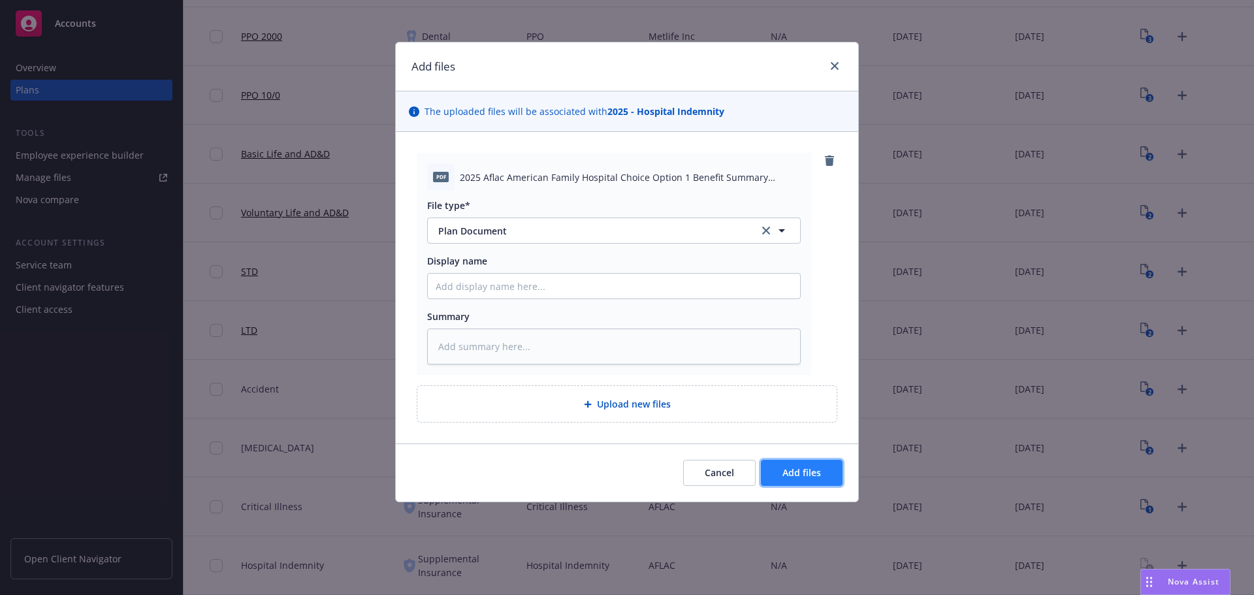
click at [793, 464] on button "Add files" at bounding box center [802, 473] width 82 height 26
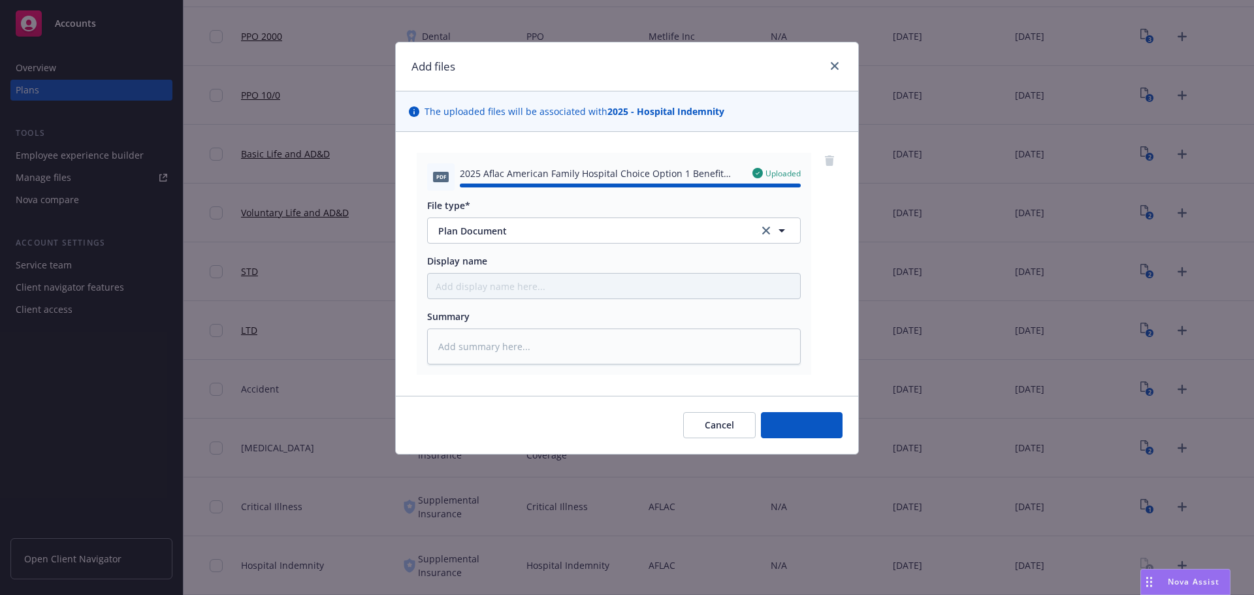
type textarea "x"
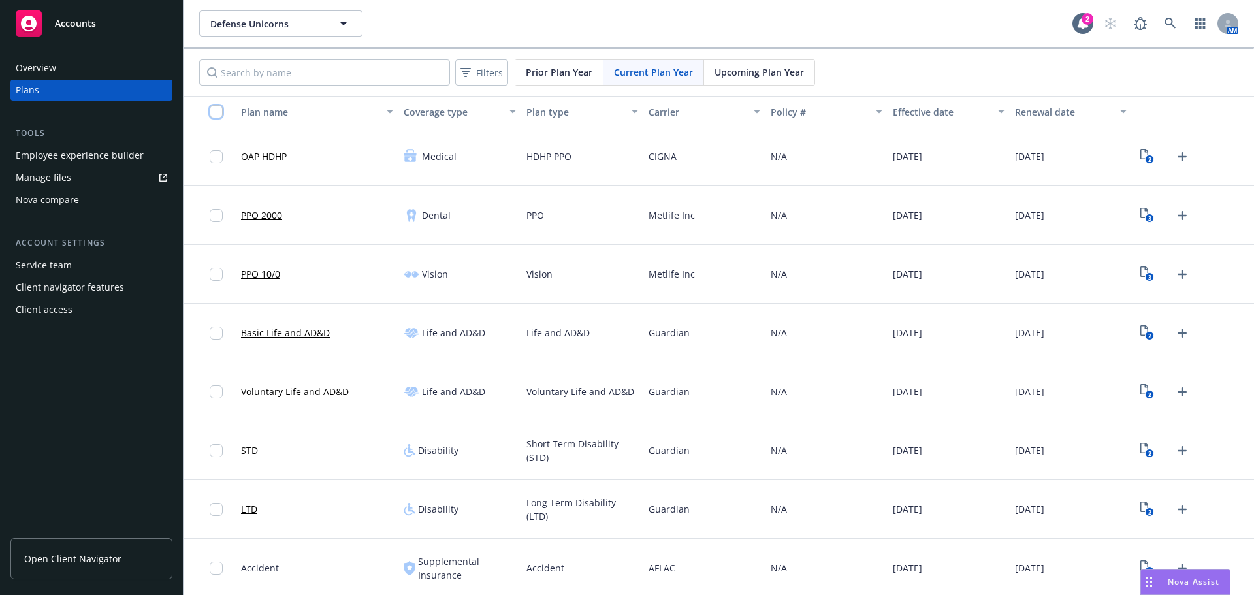
click at [217, 105] on input "checkbox" at bounding box center [216, 111] width 13 height 13
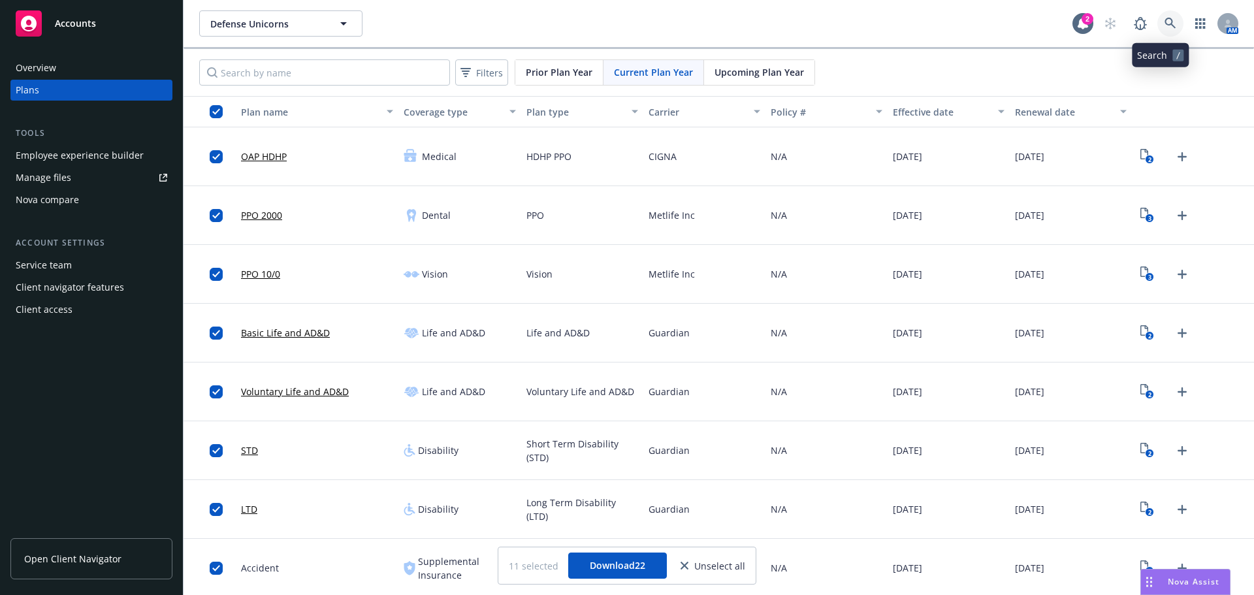
click at [1164, 25] on icon at bounding box center [1170, 24] width 12 height 12
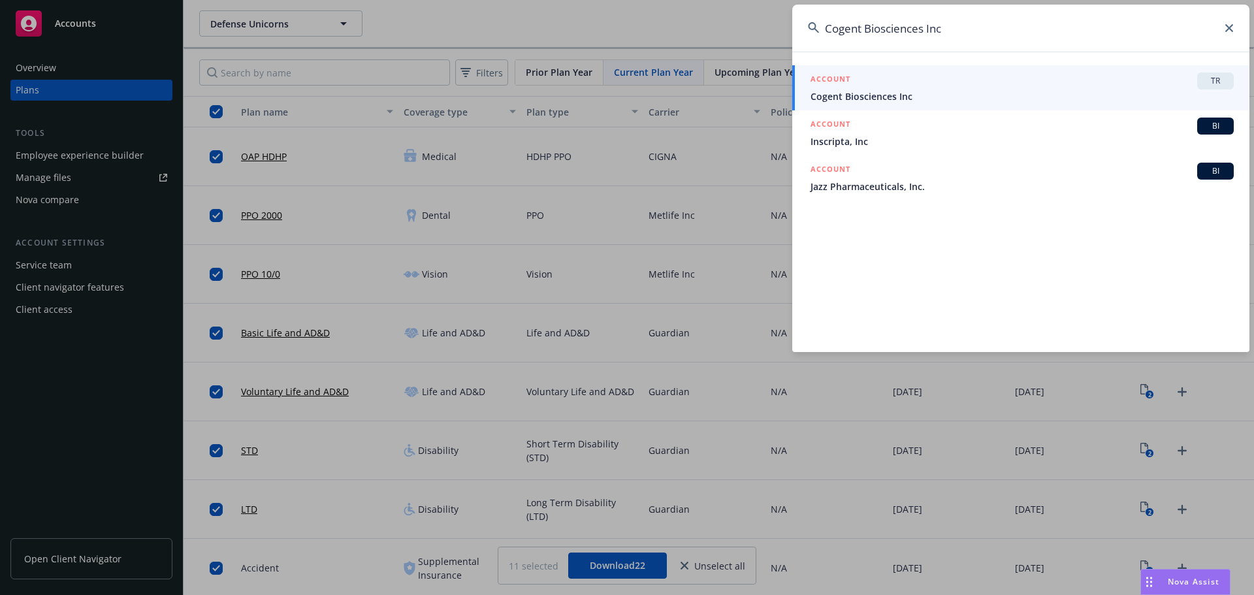
type input "Cogent Biosciences Inc"
drag, startPoint x: 925, startPoint y: 101, endPoint x: 931, endPoint y: 105, distance: 7.4
click at [925, 101] on span "Cogent Biosciences Inc" at bounding box center [1021, 96] width 423 height 14
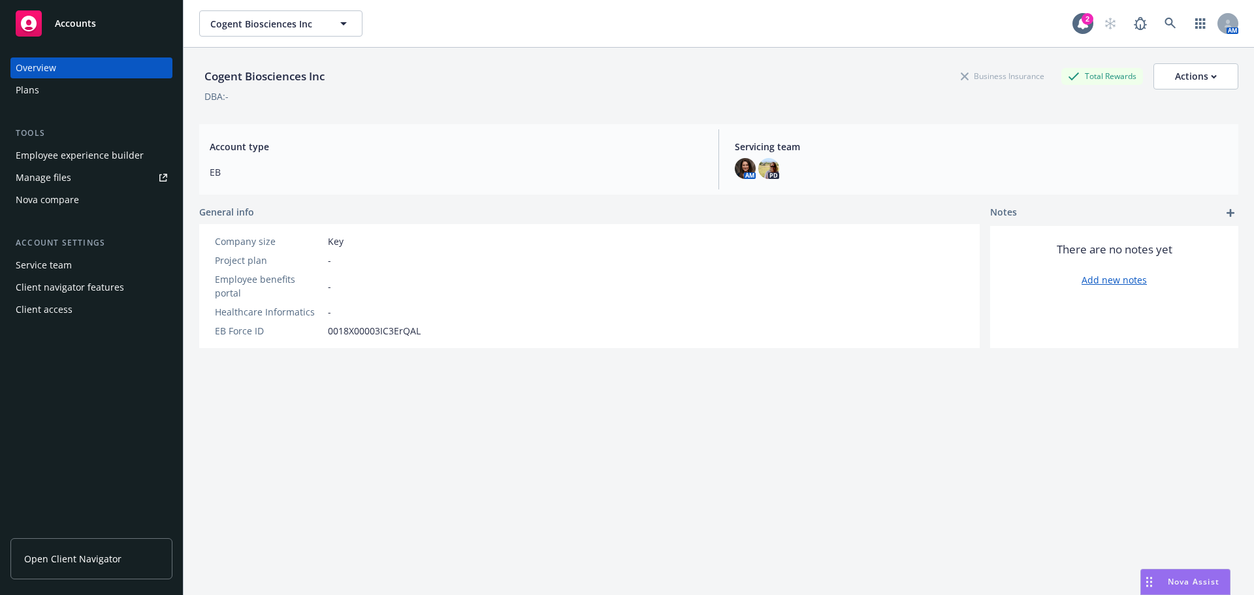
click at [83, 88] on div "Plans" at bounding box center [91, 90] width 151 height 21
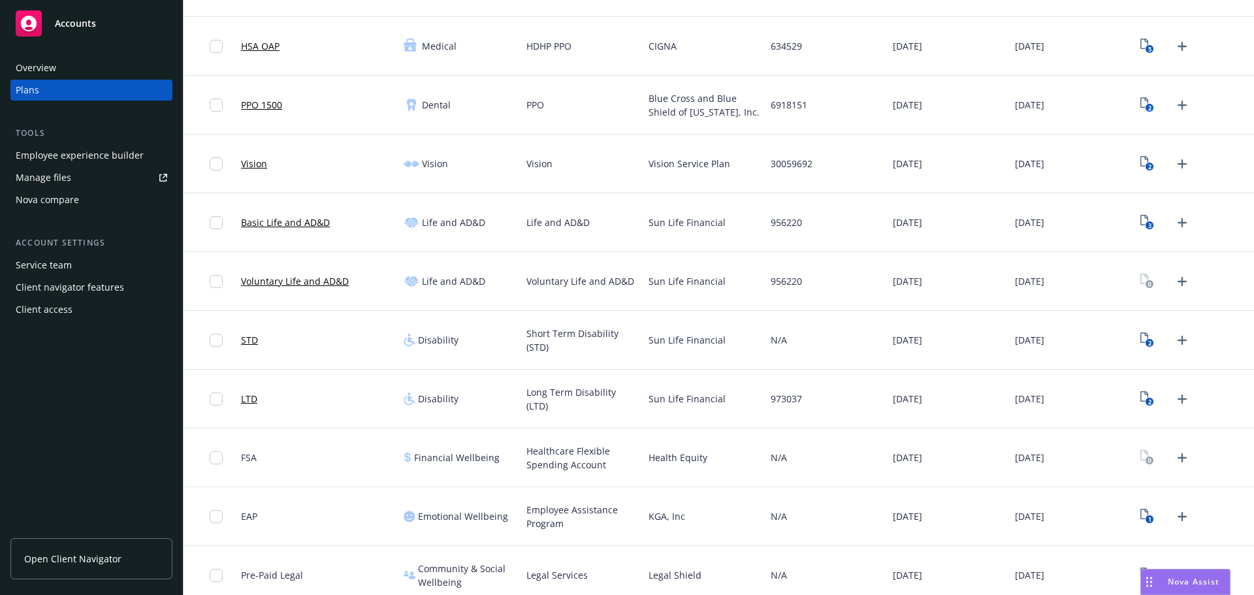
scroll to position [238, 0]
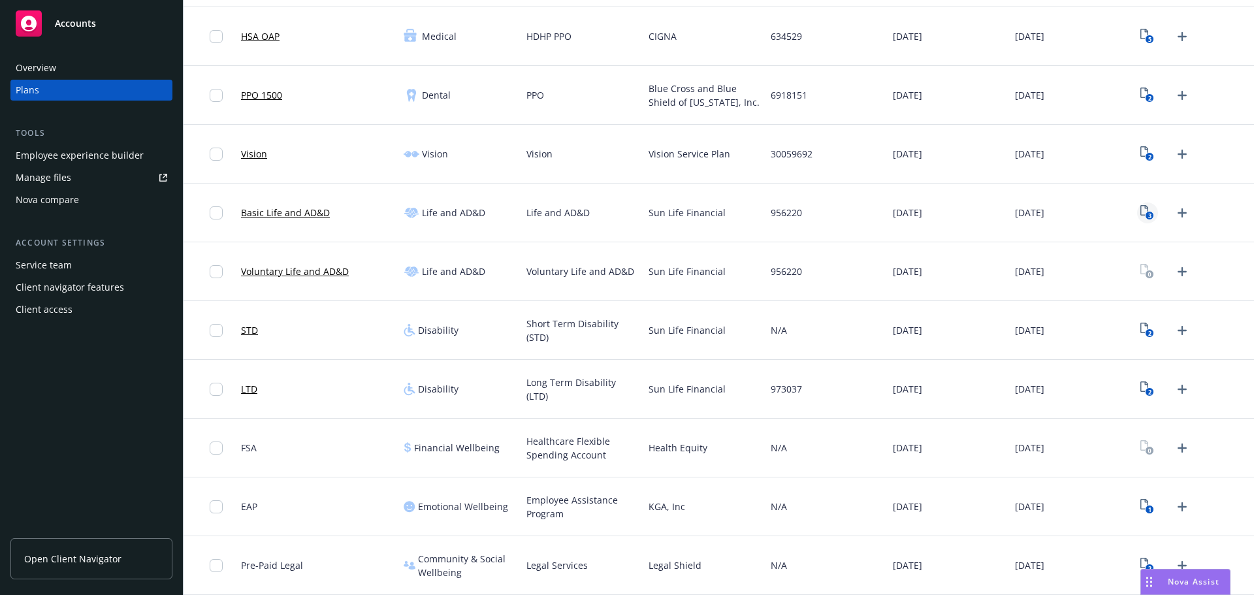
click at [1140, 210] on icon "3" at bounding box center [1147, 212] width 14 height 15
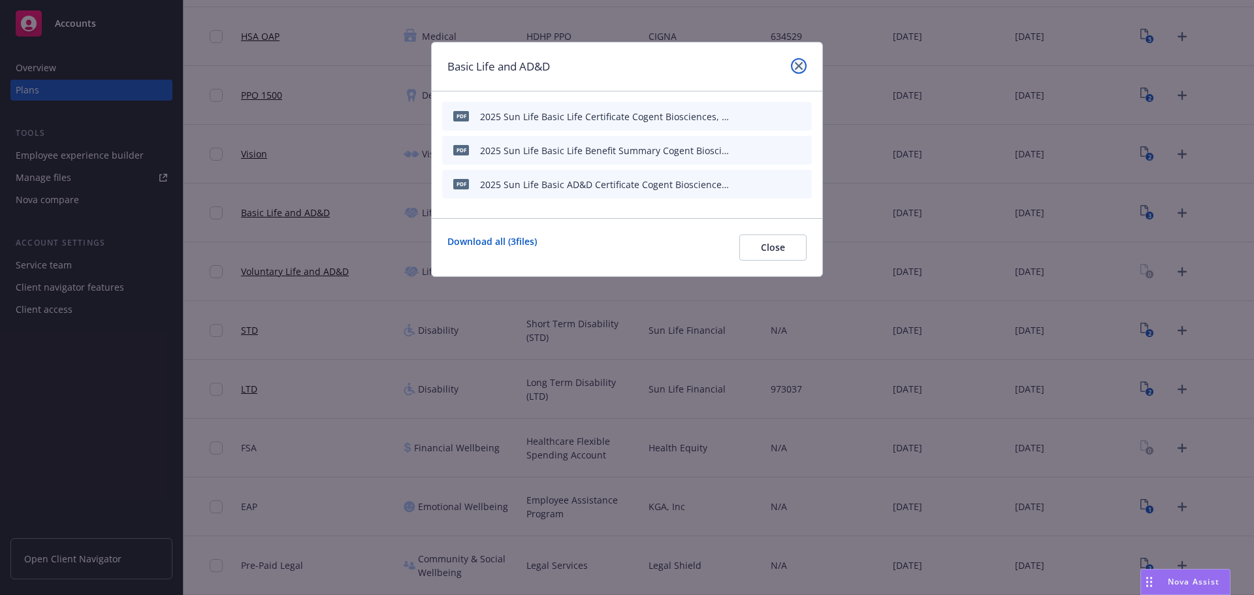
click at [795, 63] on icon "close" at bounding box center [799, 66] width 8 height 8
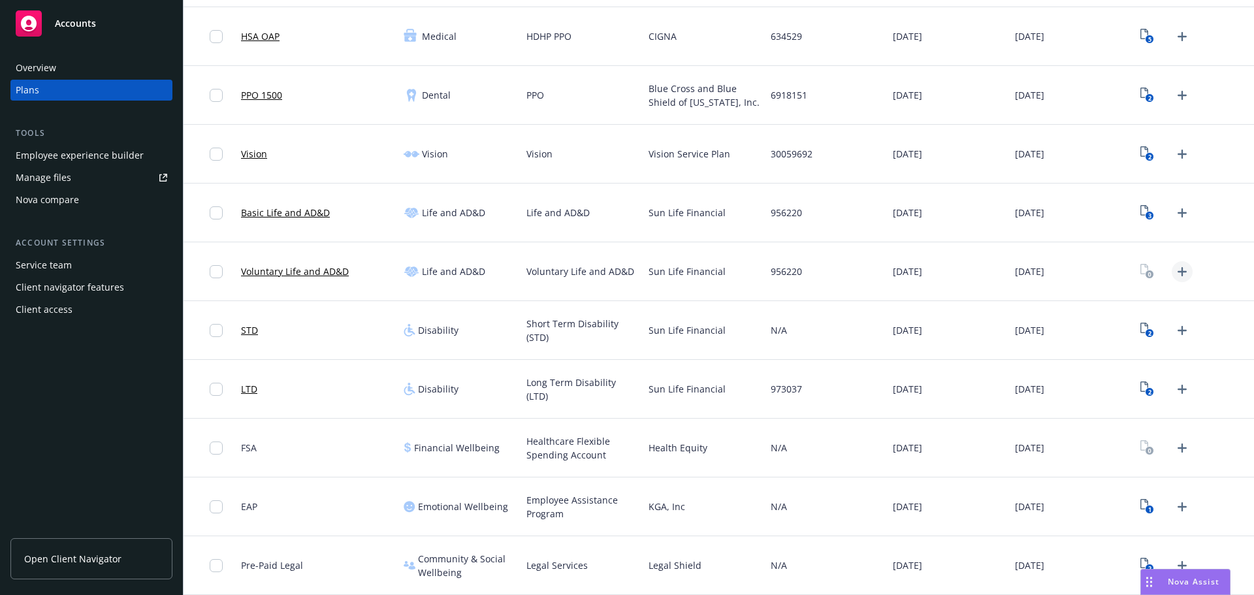
click at [1182, 273] on link "Upload Plan Documents" at bounding box center [1182, 271] width 21 height 21
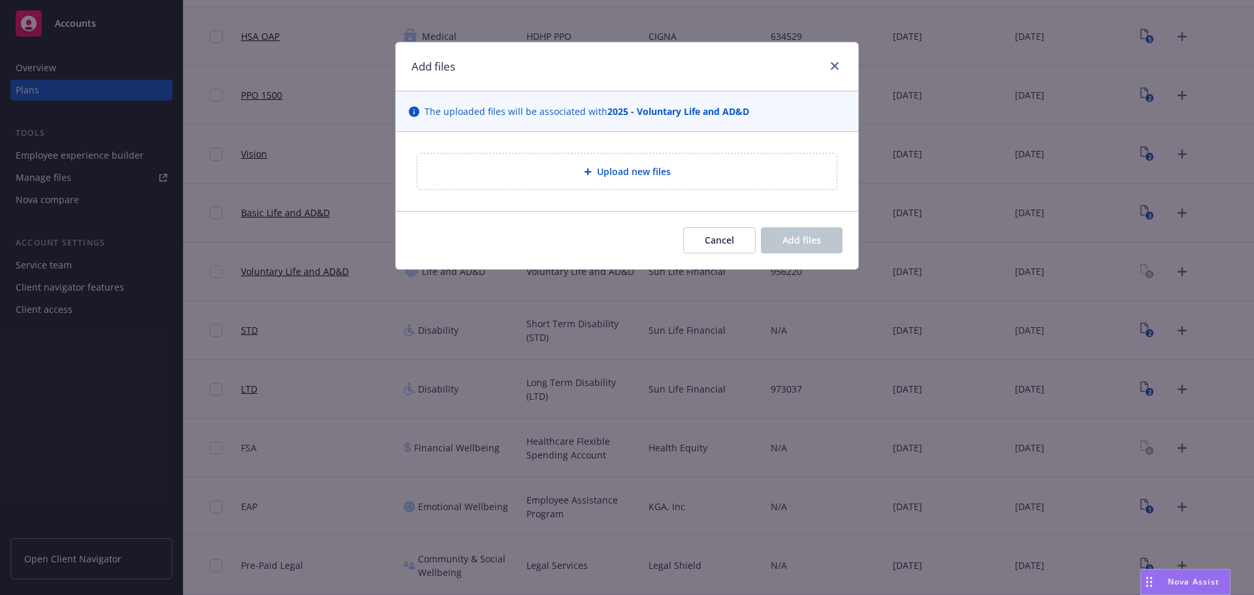
click at [614, 161] on div "Upload new files" at bounding box center [626, 171] width 419 height 36
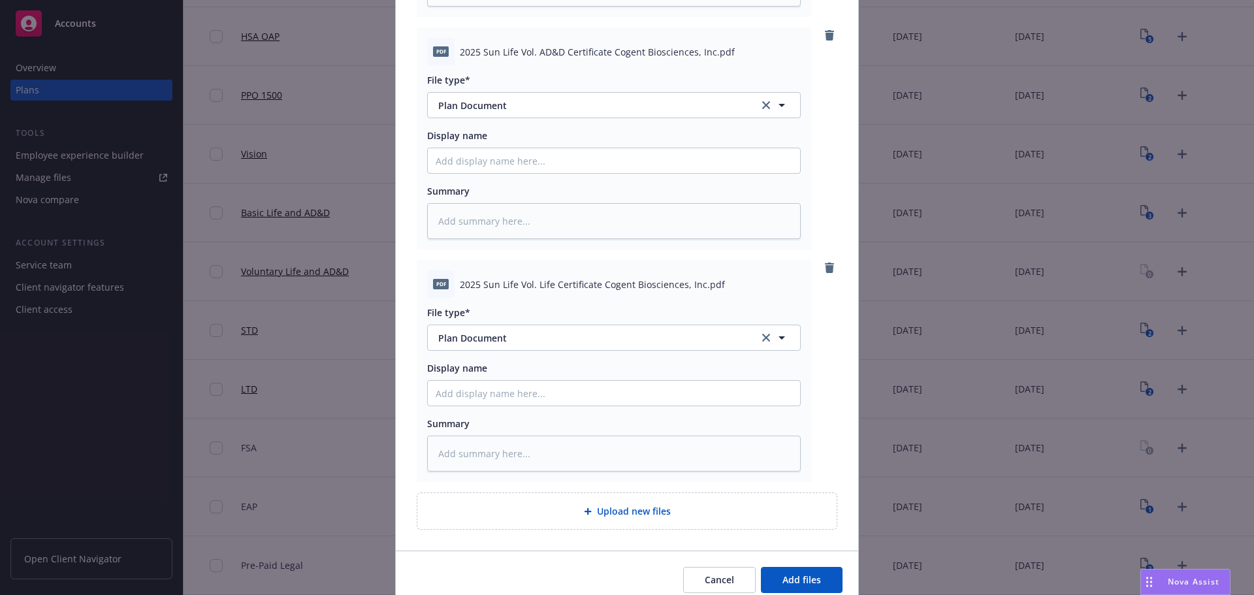
scroll to position [646, 0]
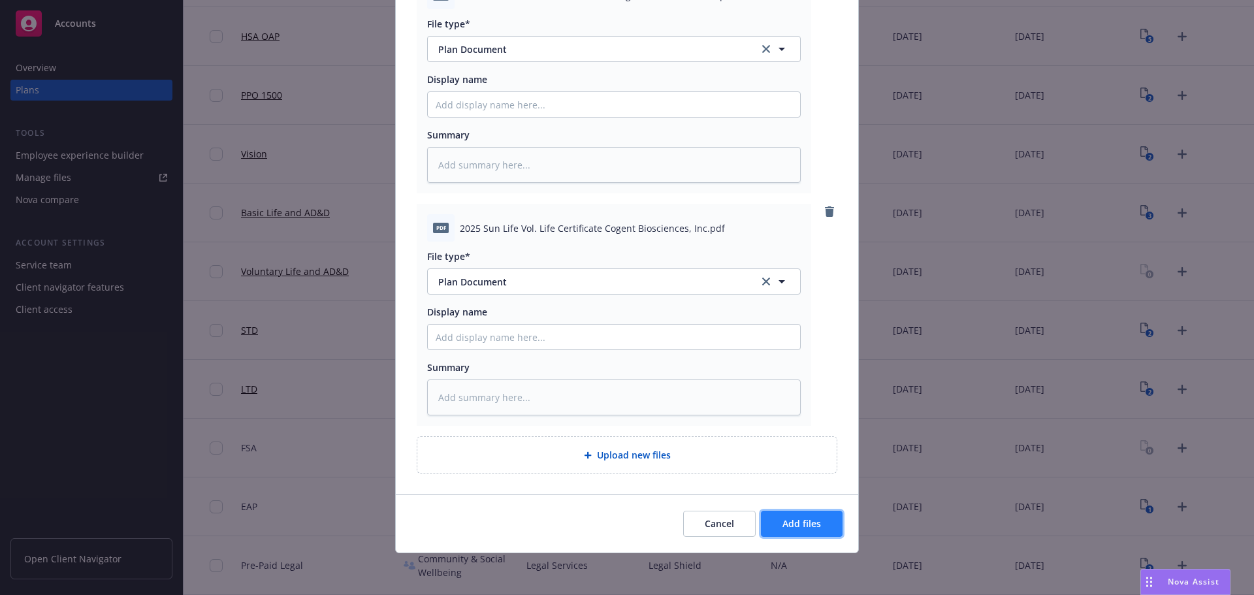
click at [803, 530] on button "Add files" at bounding box center [802, 524] width 82 height 26
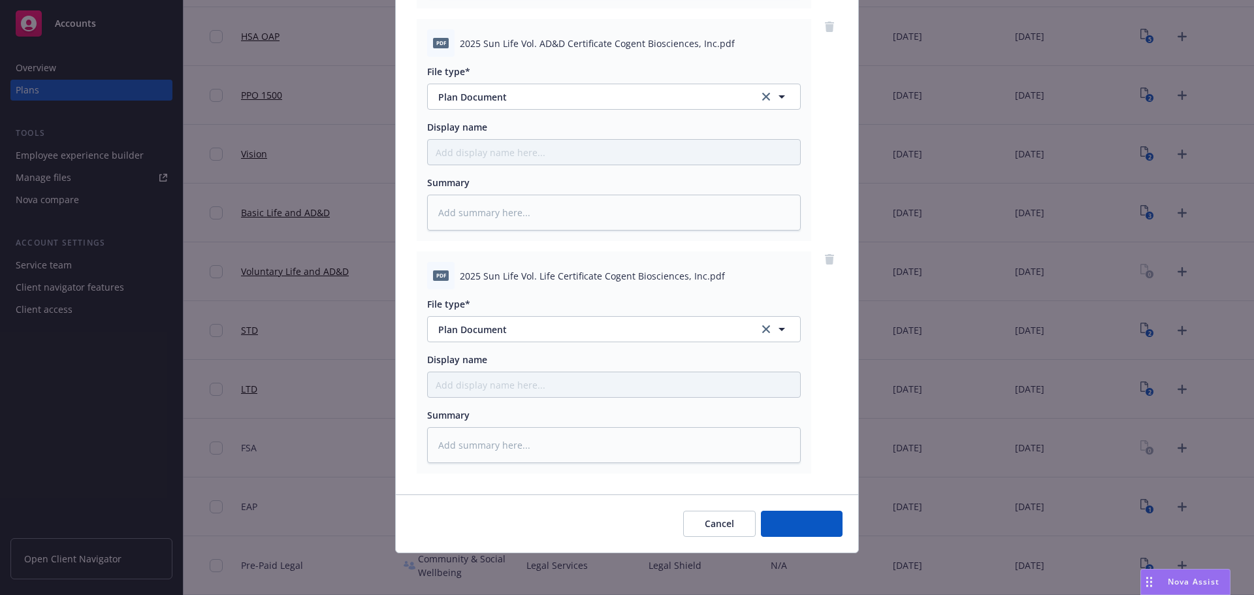
scroll to position [599, 0]
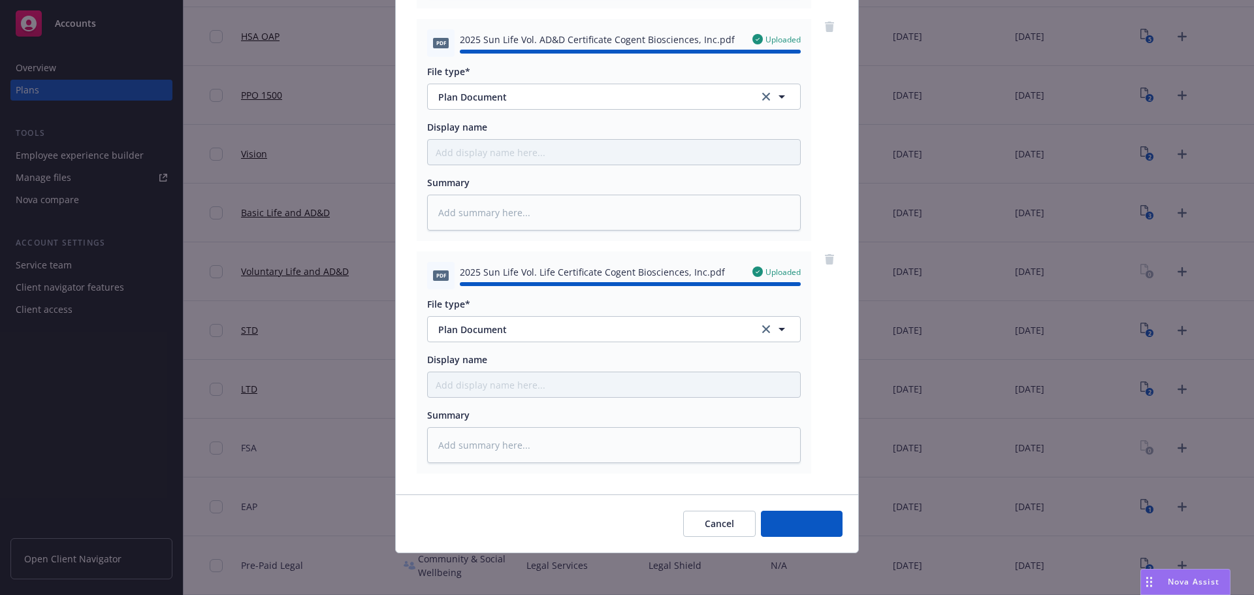
type textarea "x"
